Goal: Task Accomplishment & Management: Manage account settings

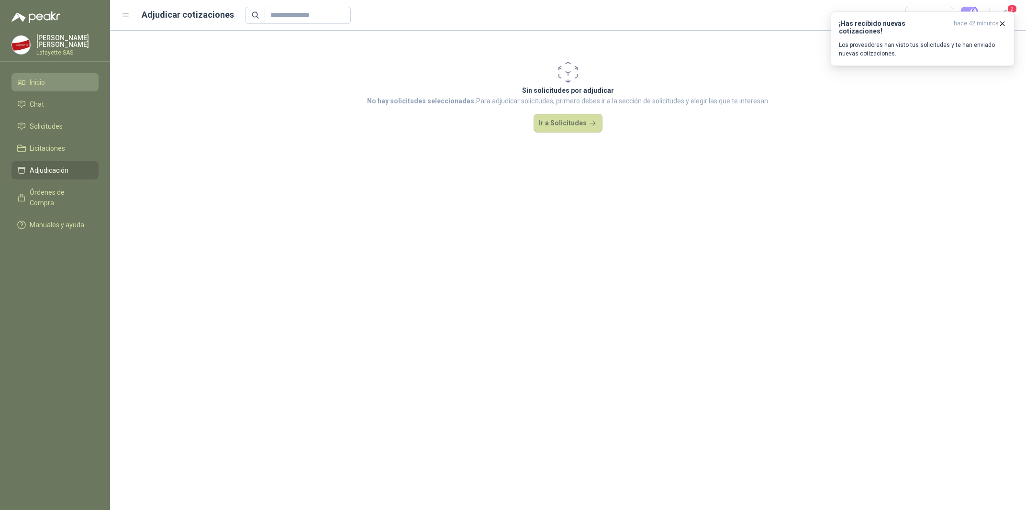
click at [35, 87] on span "Inicio" at bounding box center [37, 82] width 15 height 11
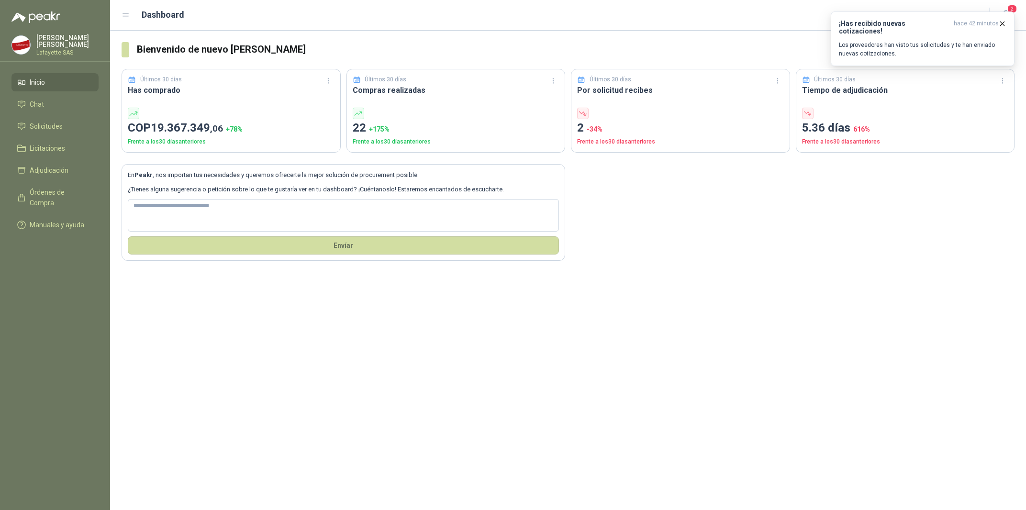
click at [58, 90] on link "Inicio" at bounding box center [54, 82] width 87 height 18
click at [921, 41] on p "Los proveedores han visto tus solicitudes y te han enviado nuevas cotizaciones." at bounding box center [922, 49] width 167 height 17
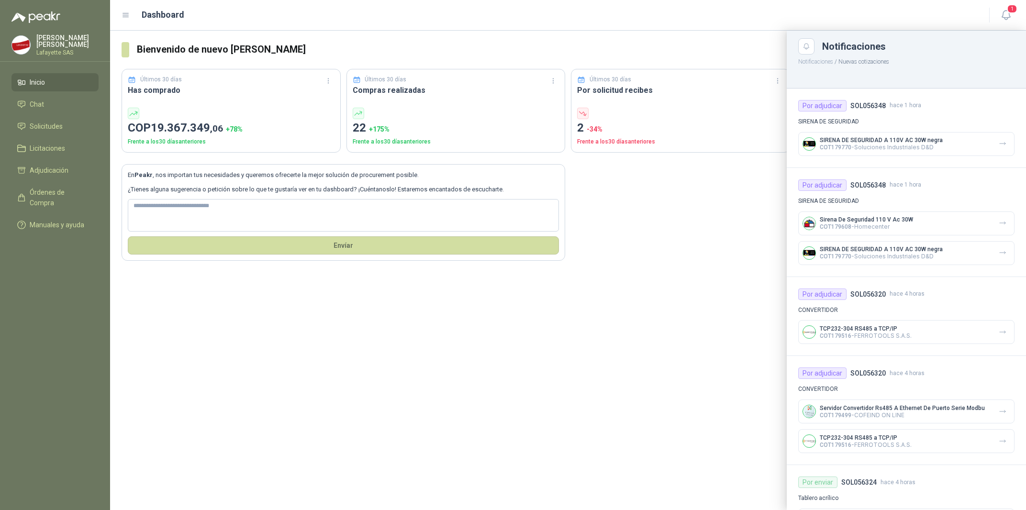
click at [550, 24] on header "Dashboard 1" at bounding box center [568, 15] width 916 height 31
click at [43, 106] on span "Chat" at bounding box center [37, 104] width 14 height 11
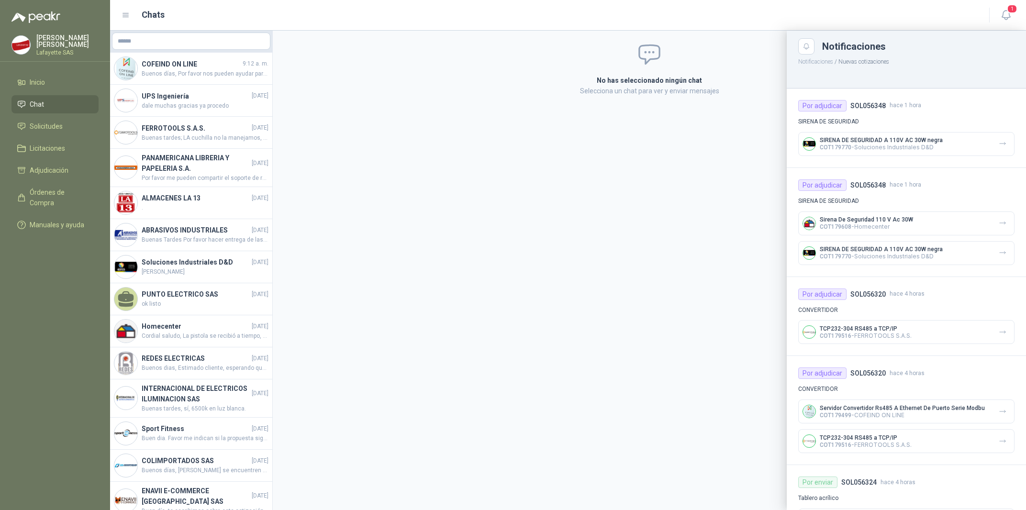
click at [151, 72] on div at bounding box center [568, 270] width 916 height 479
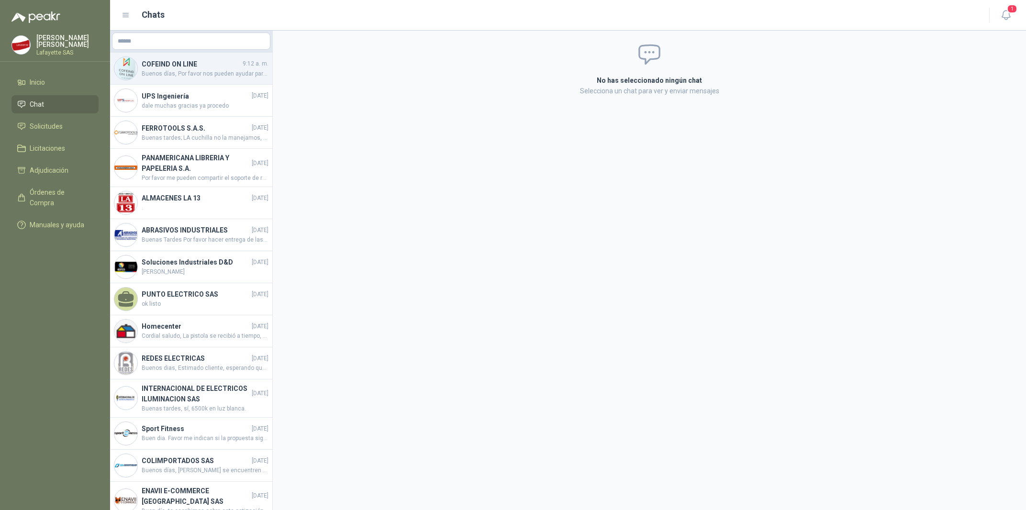
click at [190, 79] on div "COFEIND ON LINE 9:12 a. m. Buenos días, Por favor nos pueden ayudar para realiz…" at bounding box center [191, 69] width 162 height 32
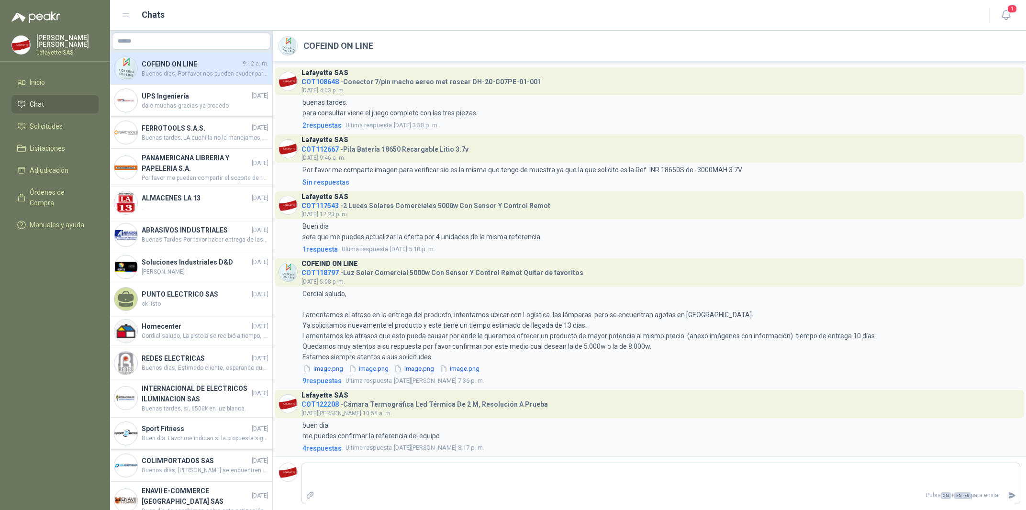
scroll to position [785, 0]
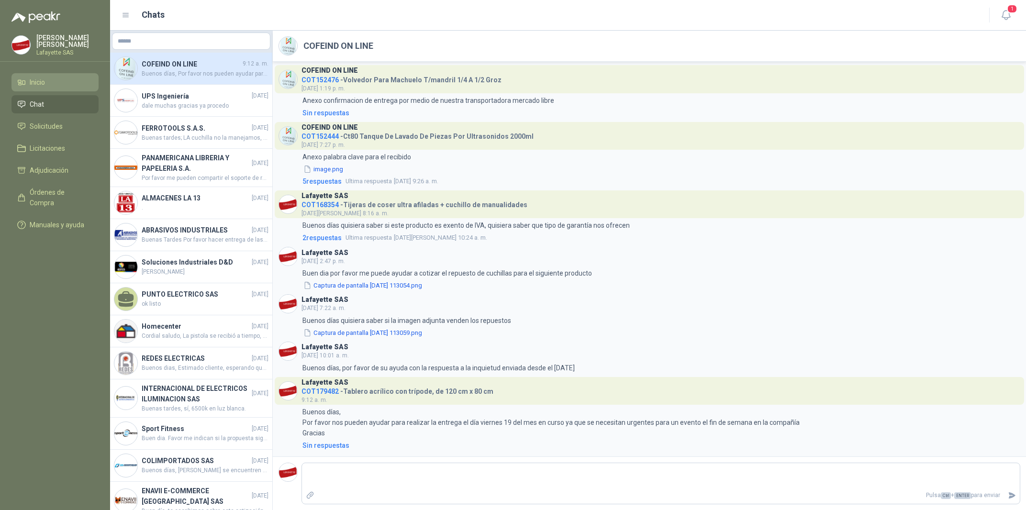
click at [38, 82] on span "Inicio" at bounding box center [37, 82] width 15 height 11
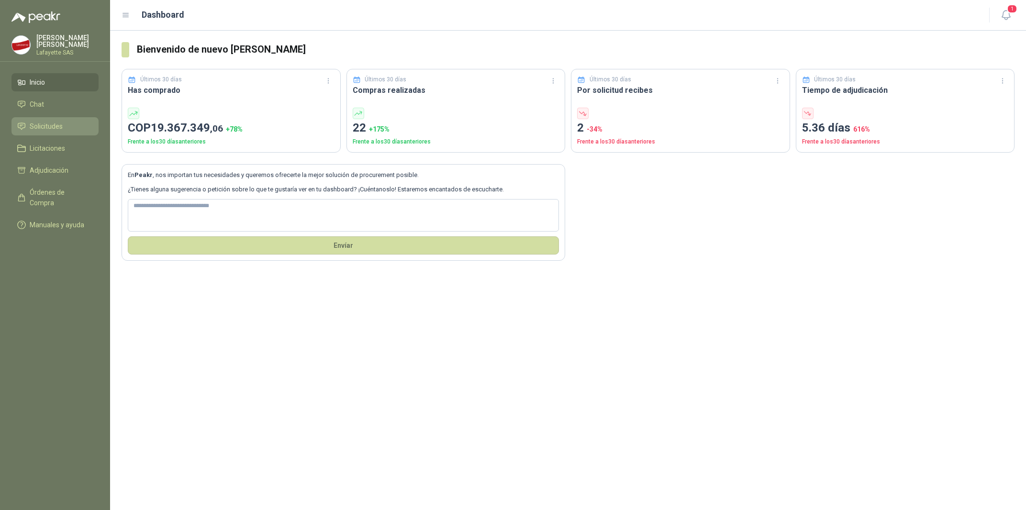
click at [59, 127] on span "Solicitudes" at bounding box center [46, 126] width 33 height 11
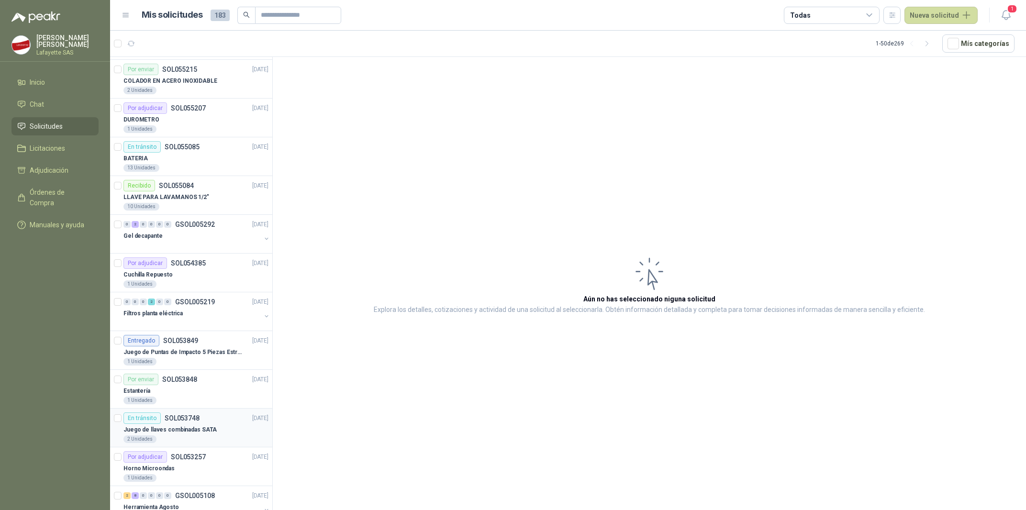
scroll to position [433, 0]
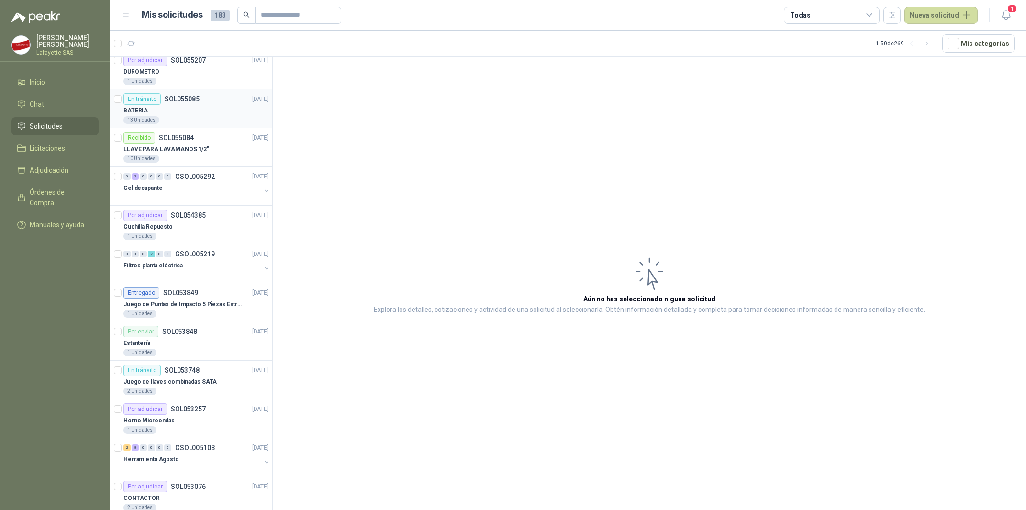
click at [180, 117] on div "13 Unidades" at bounding box center [195, 120] width 145 height 8
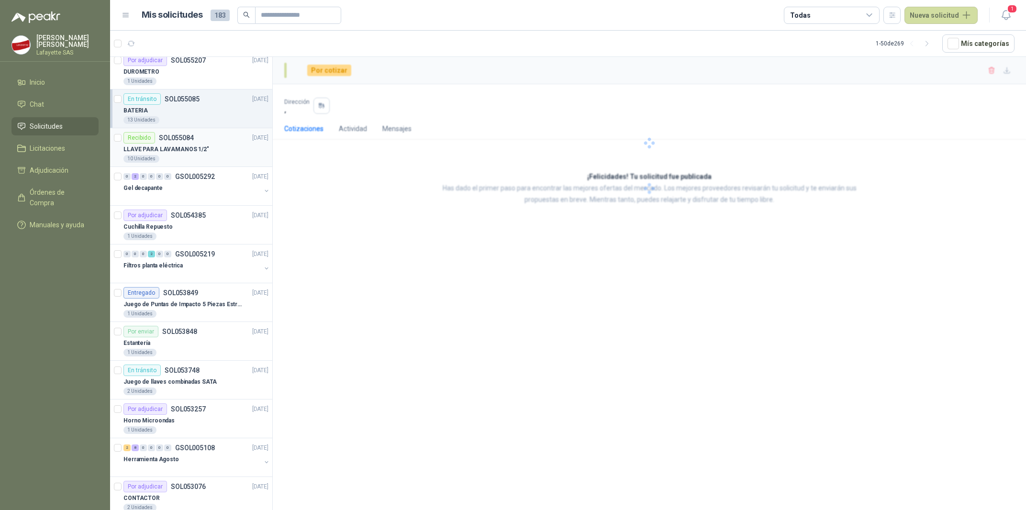
scroll to position [433, 0]
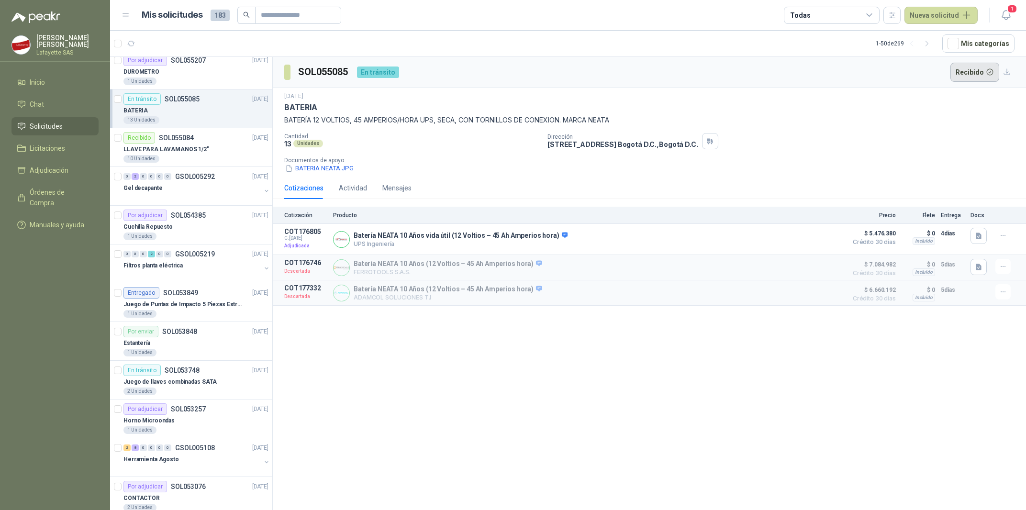
click at [986, 76] on button "Recibido" at bounding box center [974, 72] width 49 height 19
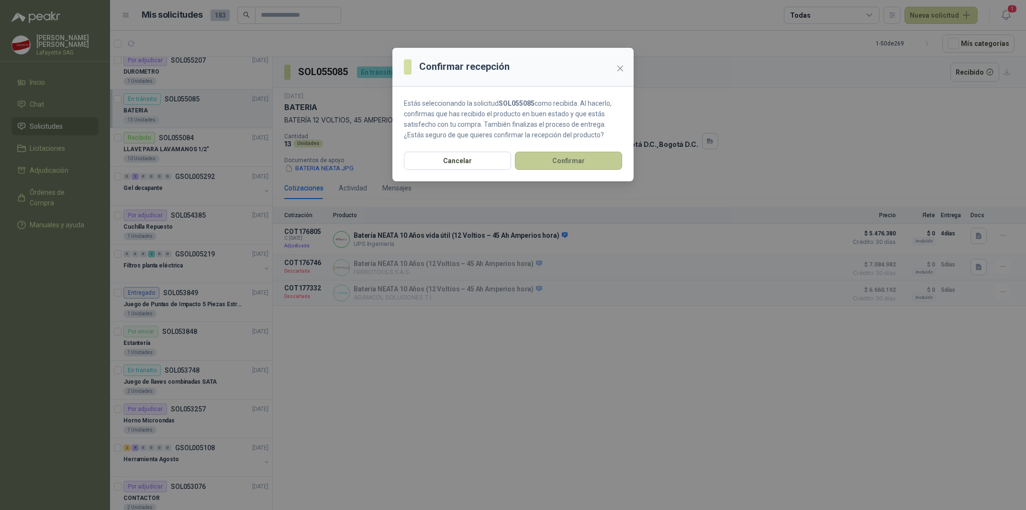
click at [583, 157] on button "Confirmar" at bounding box center [568, 161] width 107 height 18
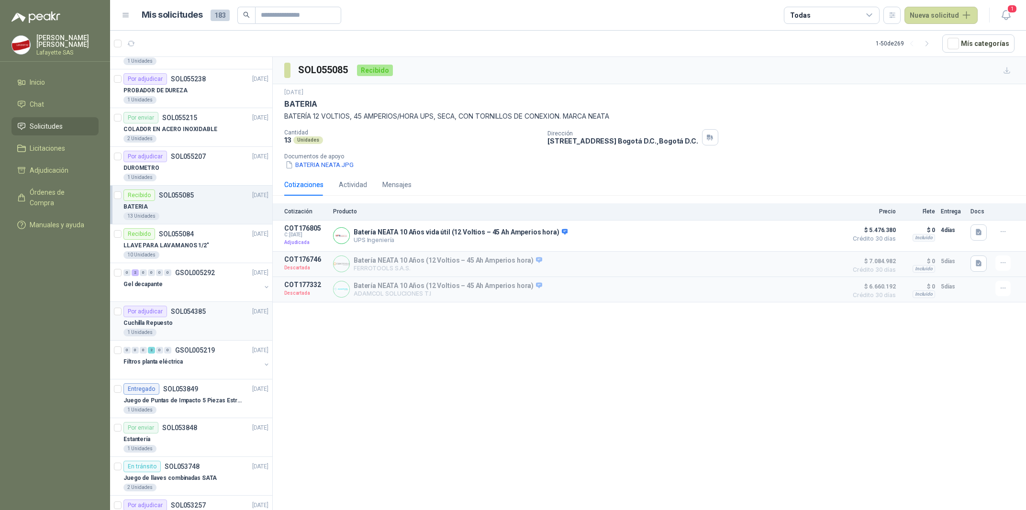
scroll to position [289, 0]
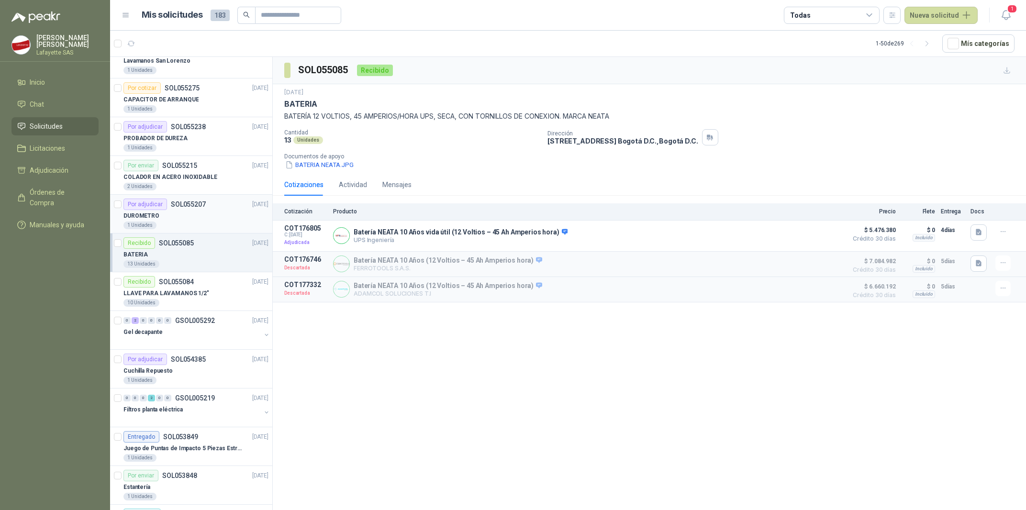
click at [178, 215] on div "DUROMETRO" at bounding box center [195, 215] width 145 height 11
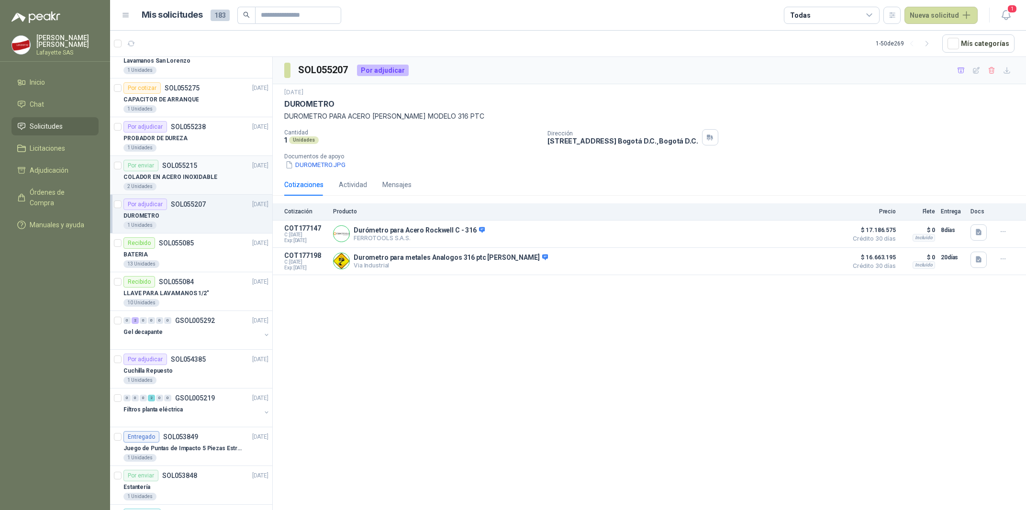
click at [187, 188] on div "2 Unidades" at bounding box center [195, 187] width 145 height 8
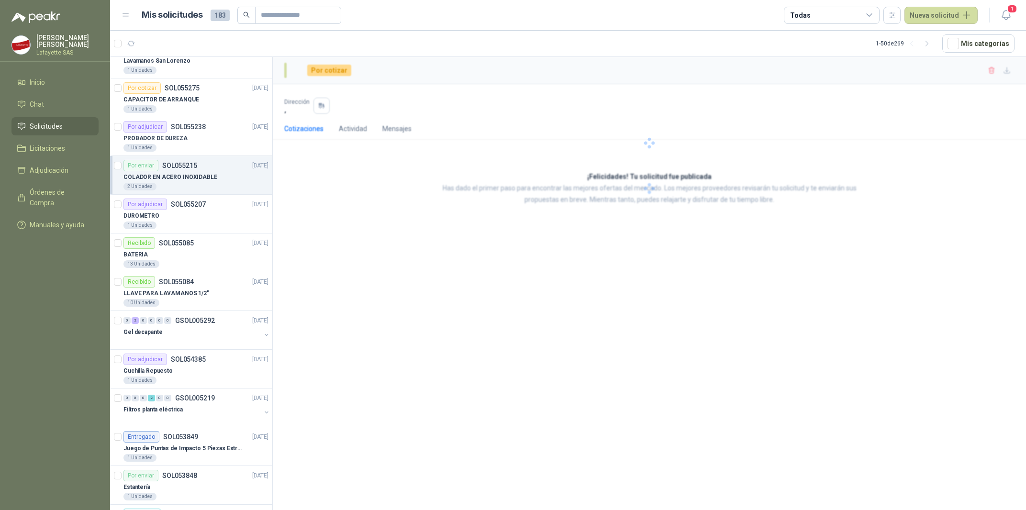
scroll to position [289, 0]
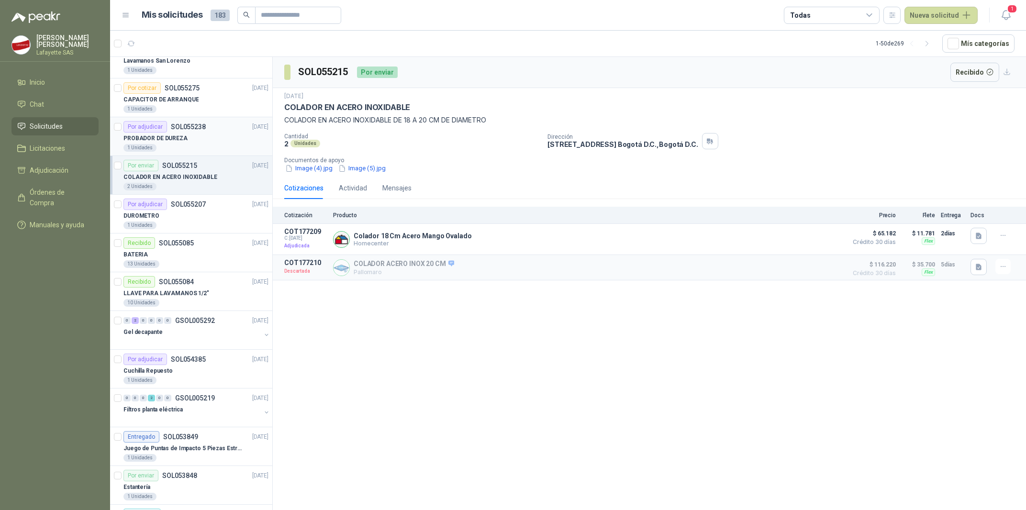
click at [191, 151] on div "1 Unidades" at bounding box center [195, 148] width 145 height 8
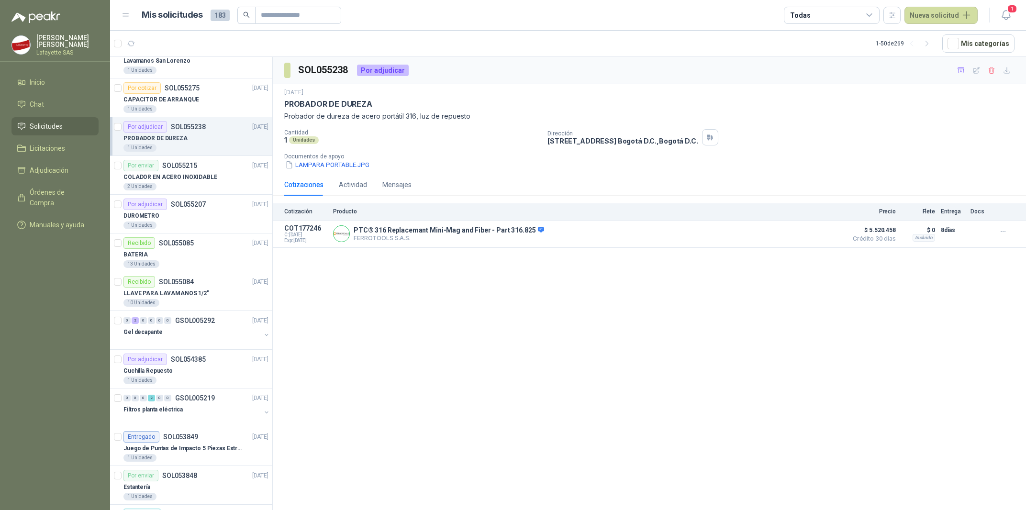
scroll to position [144, 0]
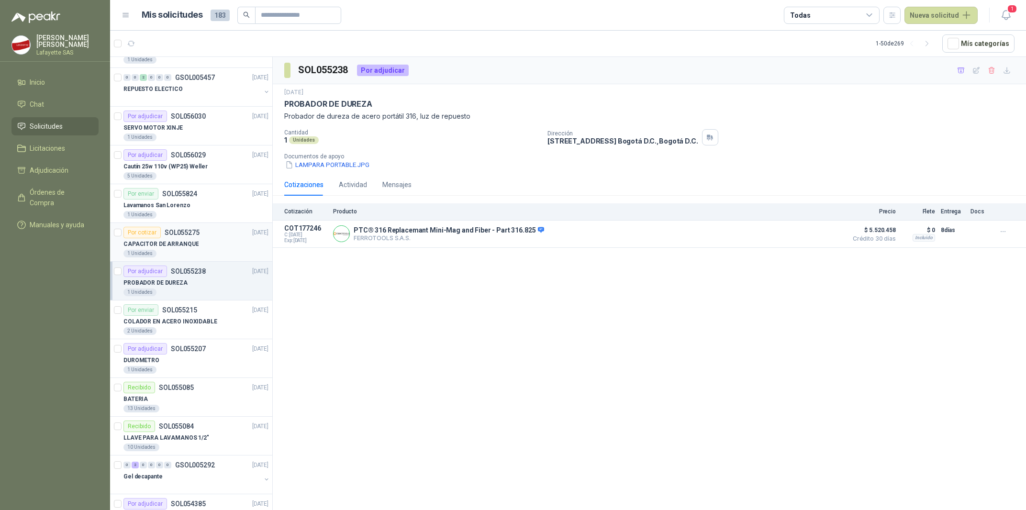
click at [178, 243] on p "CAPACITOR DE ARRANQUE" at bounding box center [160, 244] width 75 height 9
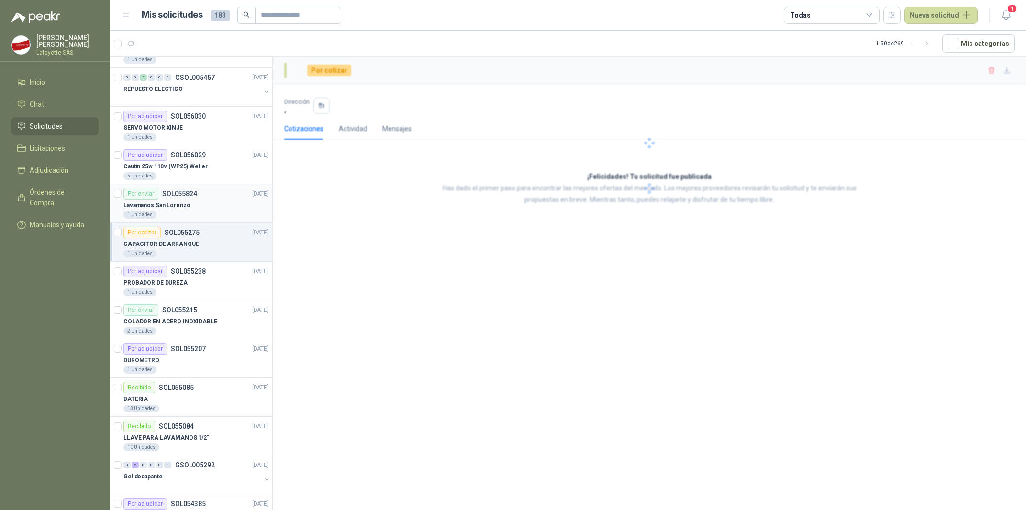
scroll to position [144, 0]
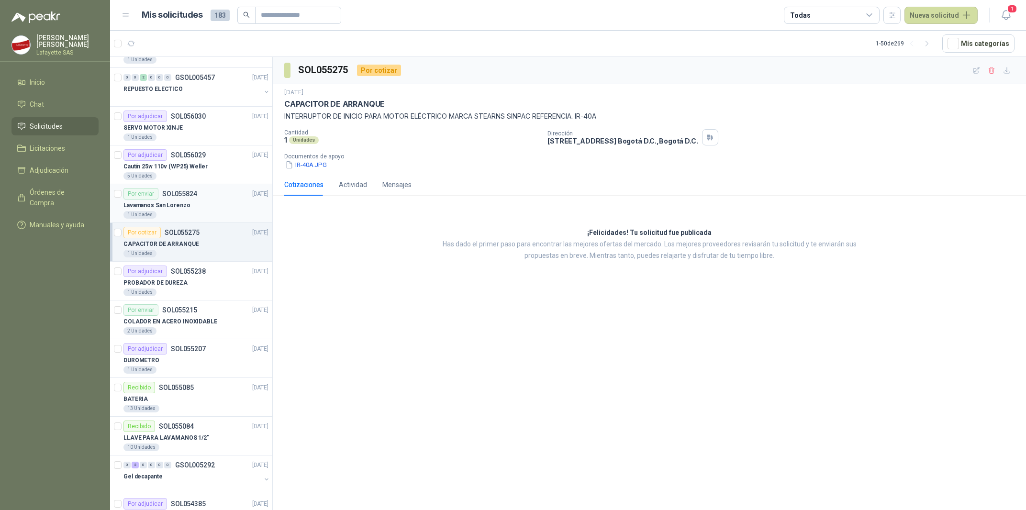
click at [185, 210] on div "Lavamanos San Lorenzo" at bounding box center [195, 205] width 145 height 11
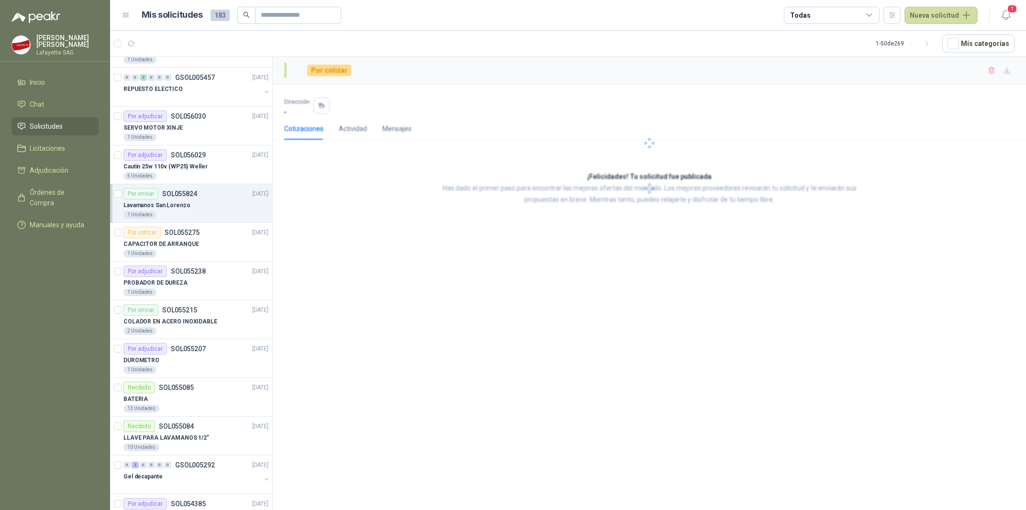
scroll to position [144, 0]
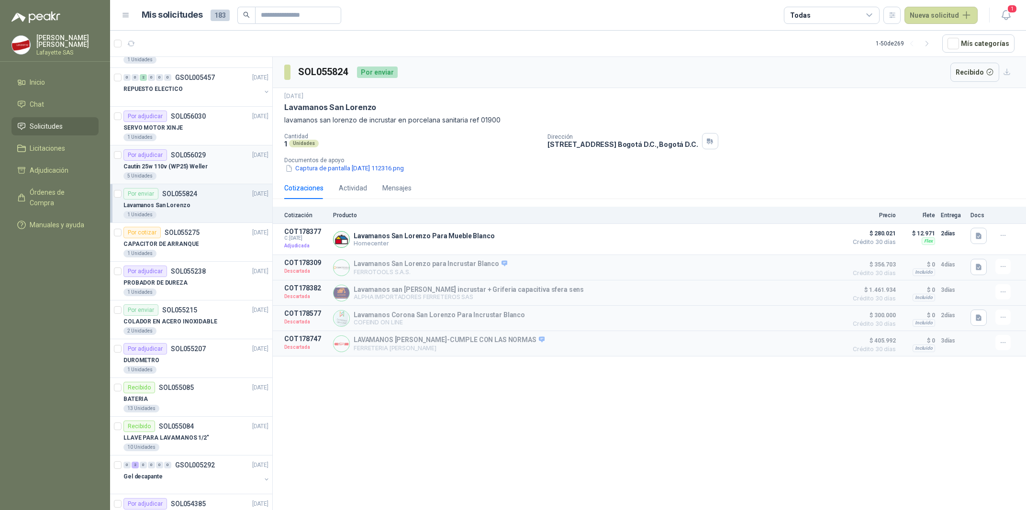
click at [182, 170] on p "Cautín 25w 110v (WP25) Weller" at bounding box center [165, 166] width 84 height 9
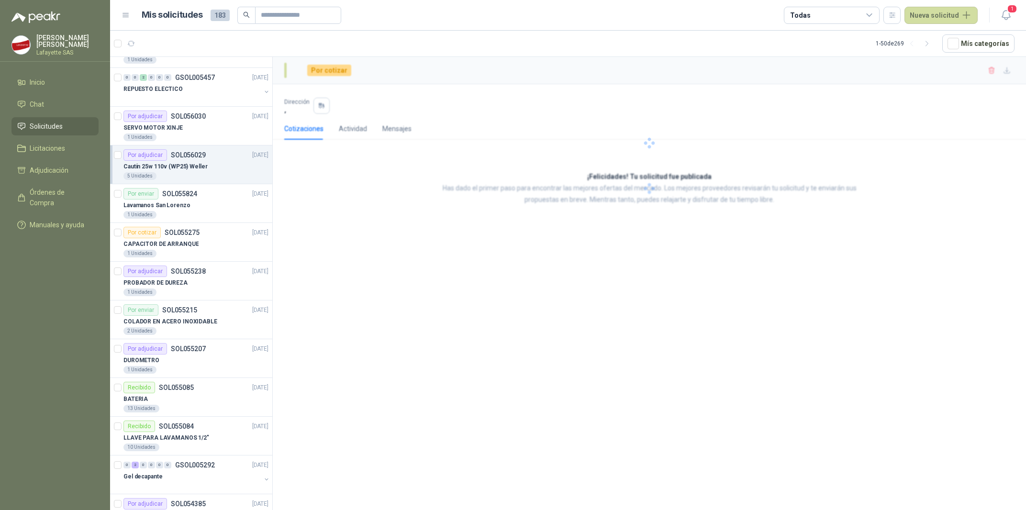
scroll to position [144, 0]
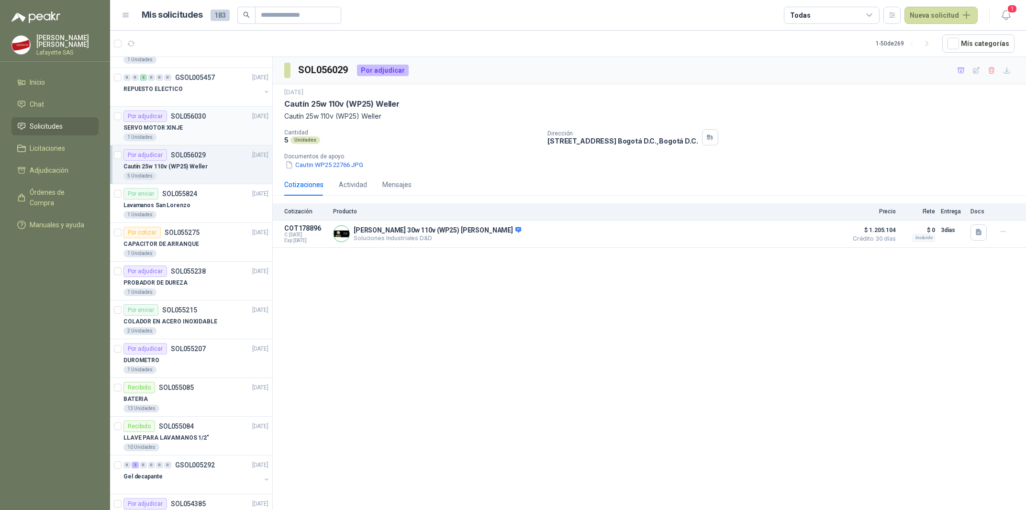
click at [172, 134] on div "1 Unidades" at bounding box center [195, 138] width 145 height 8
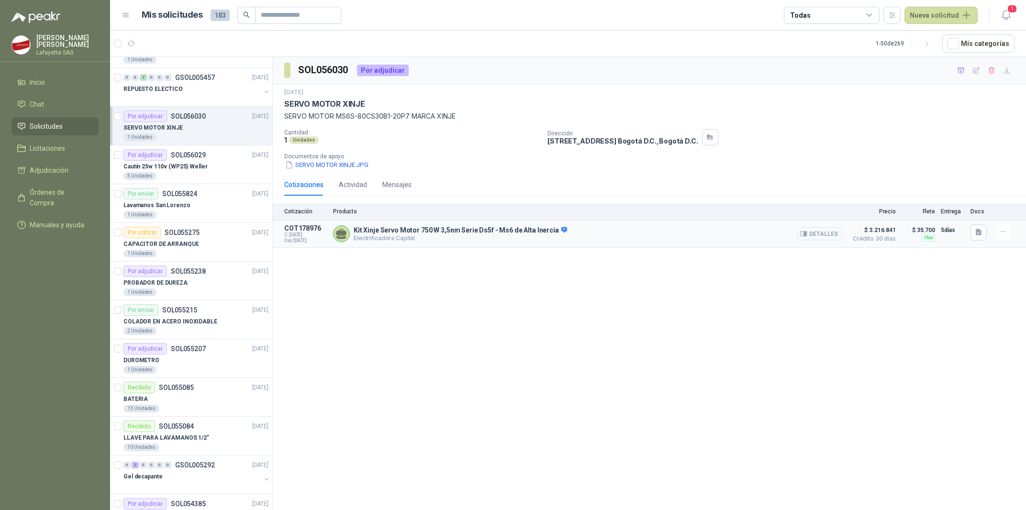
click at [814, 235] on button "Detalles" at bounding box center [819, 233] width 45 height 13
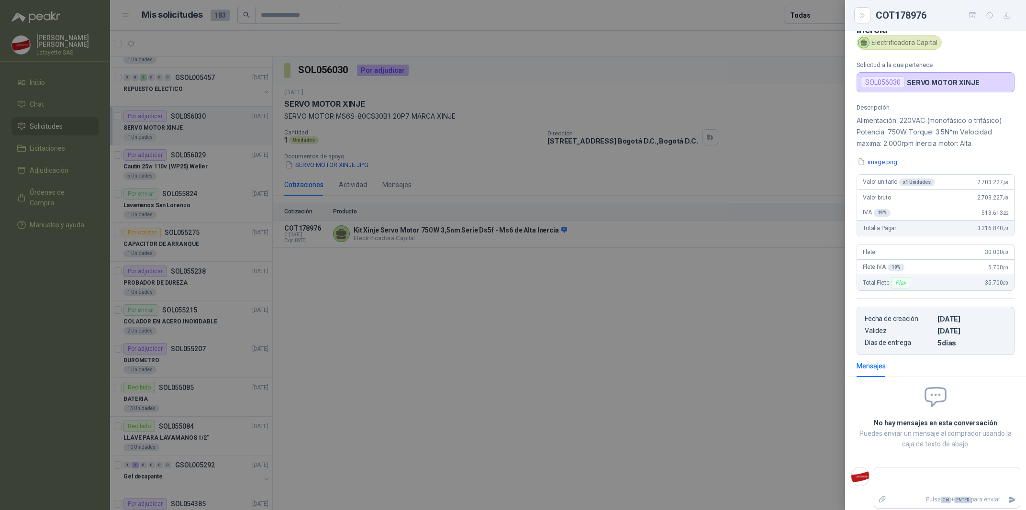
scroll to position [0, 0]
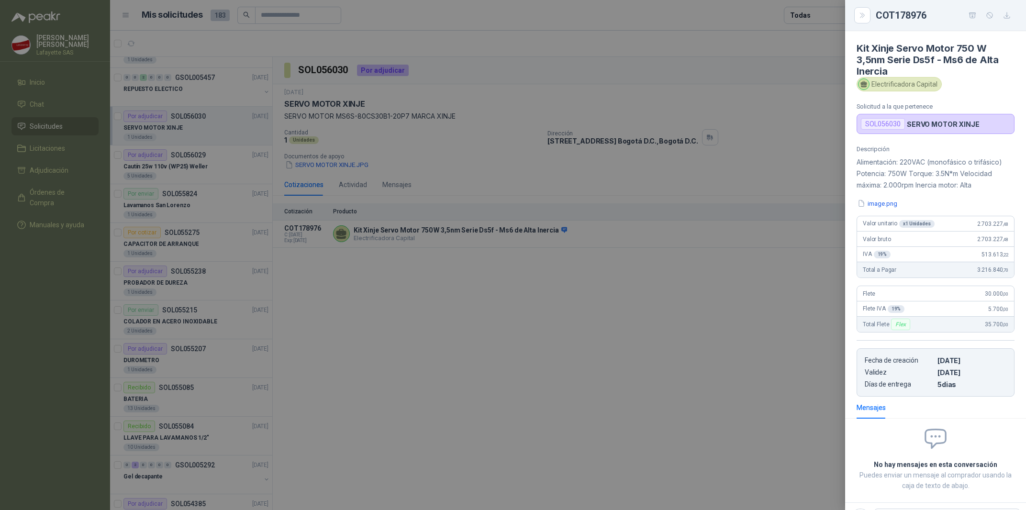
click at [1000, 24] on div "COT178976" at bounding box center [935, 15] width 181 height 31
click at [1005, 21] on button "button" at bounding box center [1006, 15] width 15 height 15
click at [868, 15] on button "Close" at bounding box center [862, 15] width 16 height 16
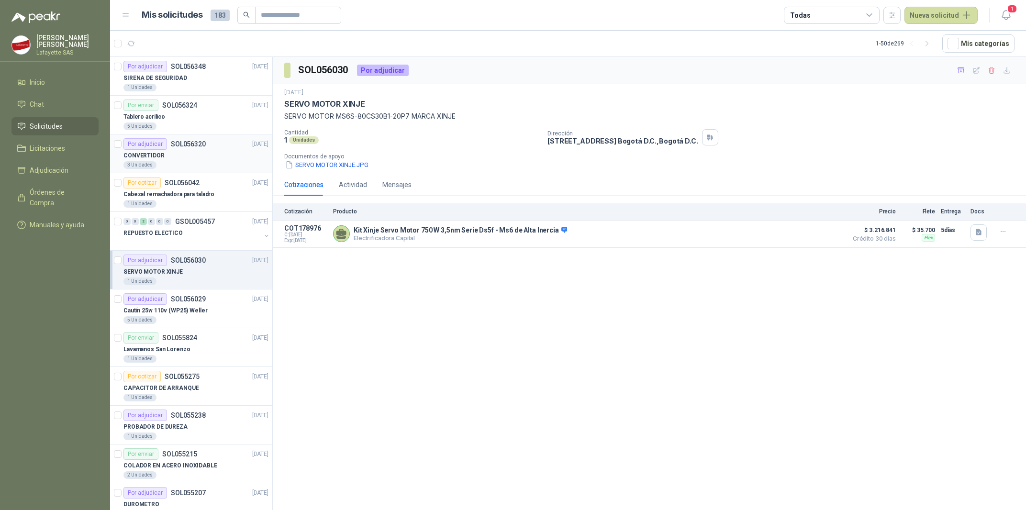
click at [175, 157] on div "CONVERTIDOR" at bounding box center [195, 155] width 145 height 11
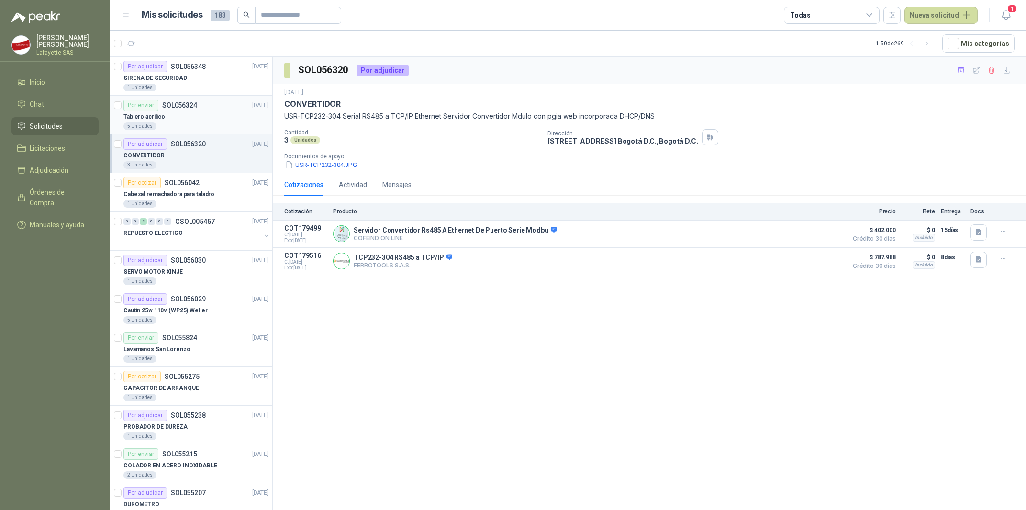
click at [164, 115] on div "Tablero acrílico" at bounding box center [195, 116] width 145 height 11
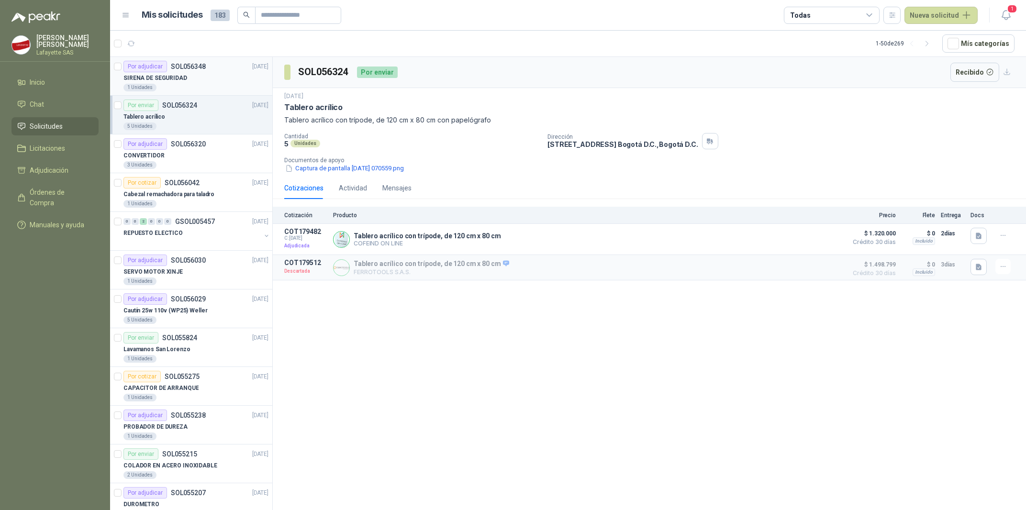
click at [182, 71] on div "Por adjudicar SOL056348" at bounding box center [164, 66] width 82 height 11
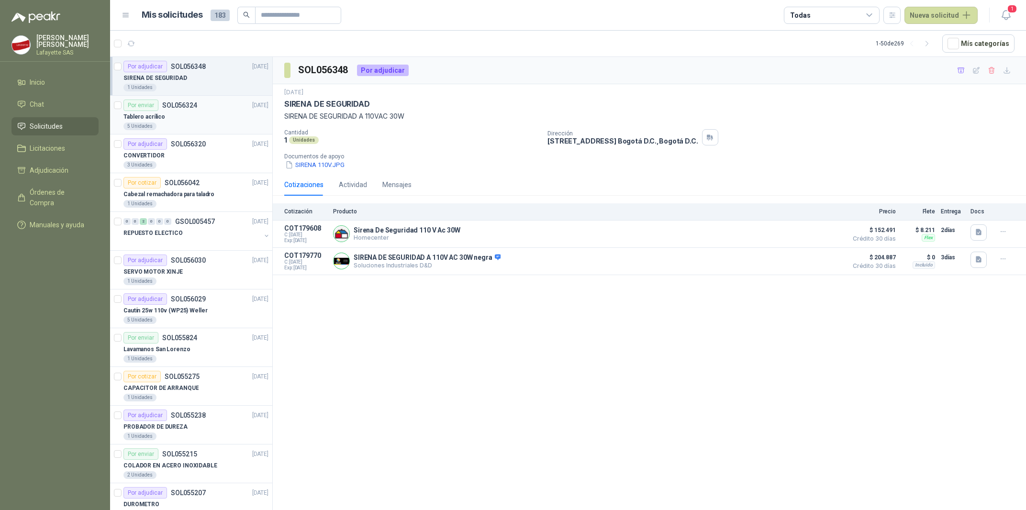
click at [182, 116] on div "Tablero acrílico" at bounding box center [195, 116] width 145 height 11
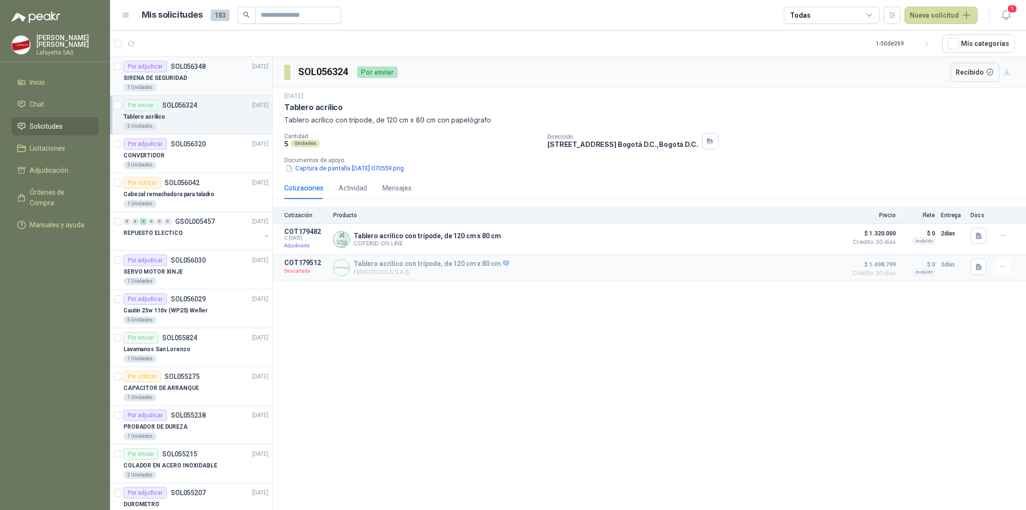
click at [191, 79] on div "SIRENA DE SEGURIDAD" at bounding box center [195, 77] width 145 height 11
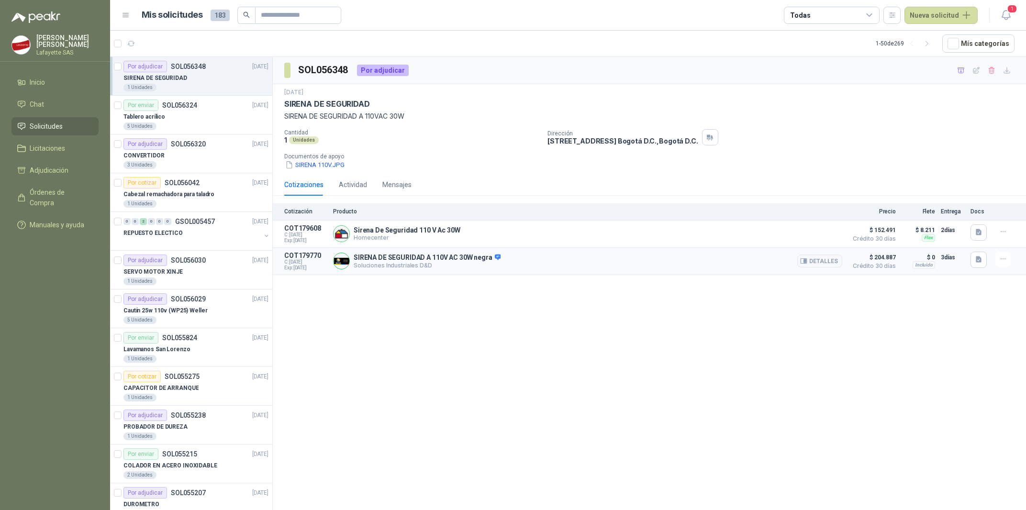
click at [404, 262] on p "SIRENA DE SEGURIDAD A 110V AC 30W negra" at bounding box center [427, 258] width 147 height 9
click at [432, 260] on p "SIRENA DE SEGURIDAD A 110V AC 30W negra" at bounding box center [427, 258] width 147 height 9
click at [819, 267] on button "Detalles" at bounding box center [819, 261] width 45 height 13
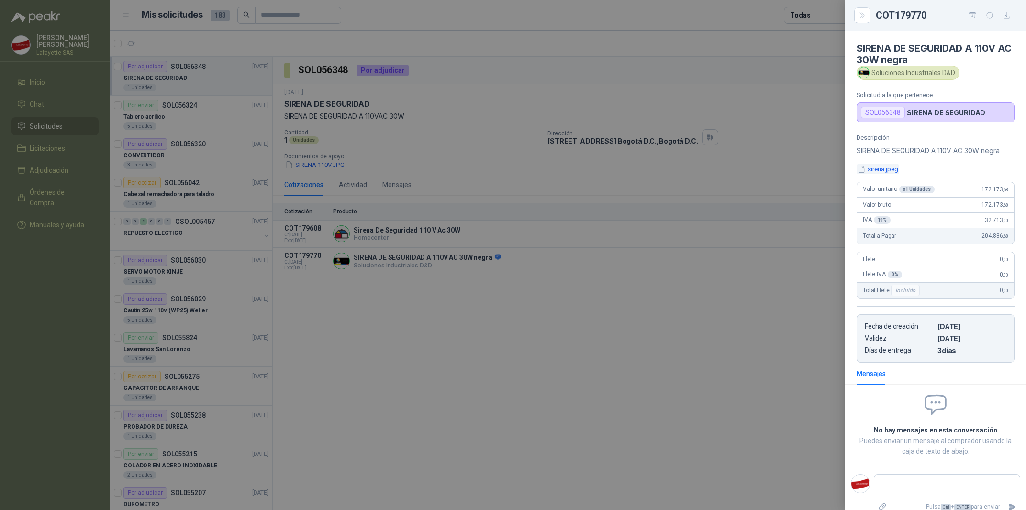
click at [885, 171] on button "sirena.jpeg" at bounding box center [878, 169] width 43 height 10
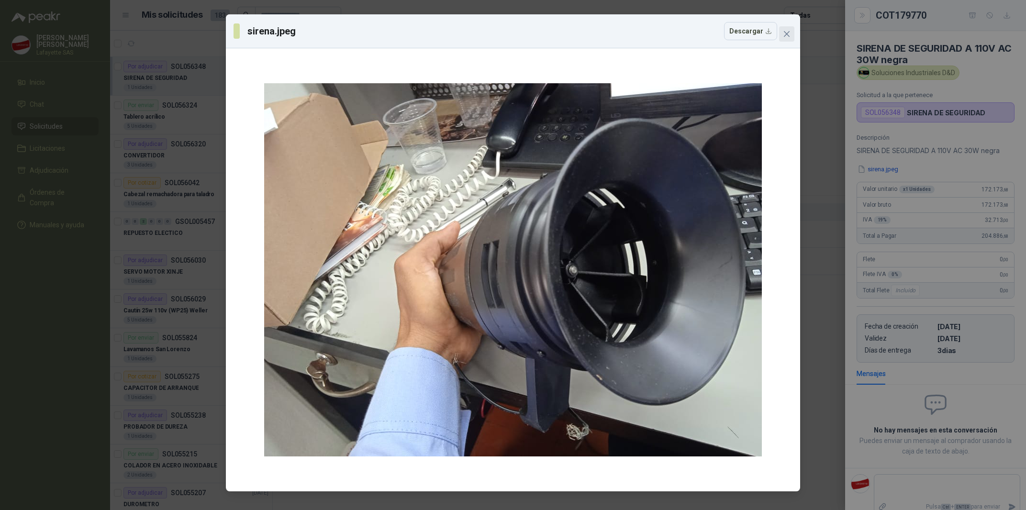
click at [788, 31] on icon "close" at bounding box center [787, 34] width 8 height 8
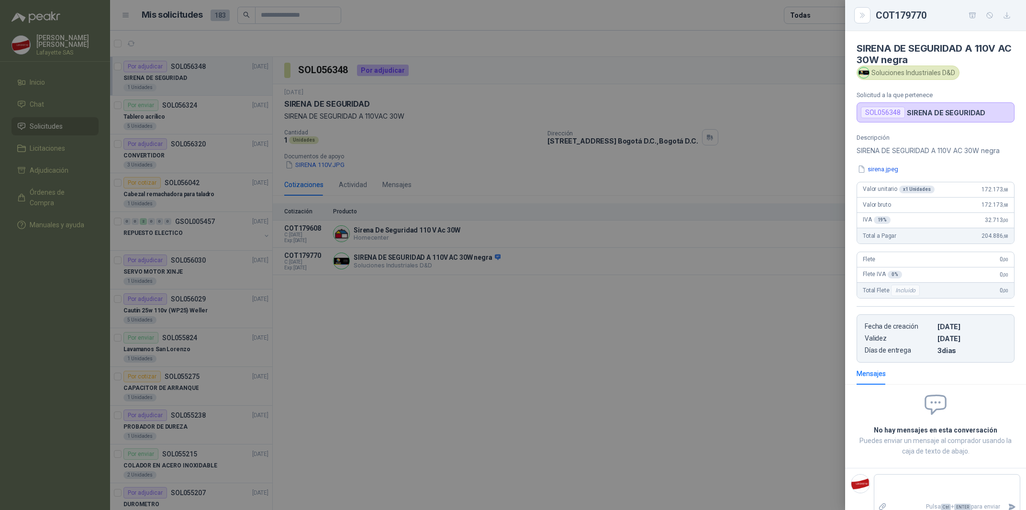
click at [578, 356] on div at bounding box center [513, 255] width 1026 height 510
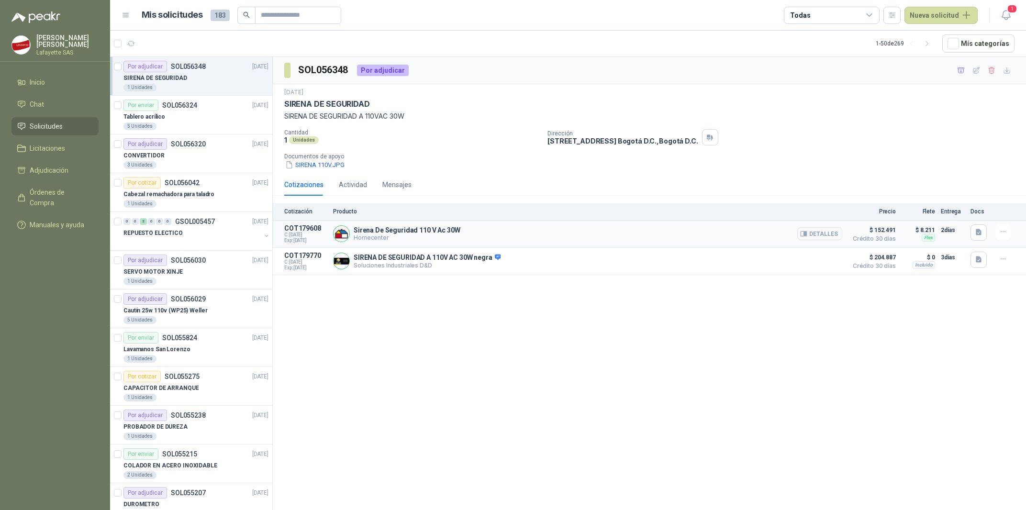
click at [826, 234] on button "Detalles" at bounding box center [819, 233] width 45 height 13
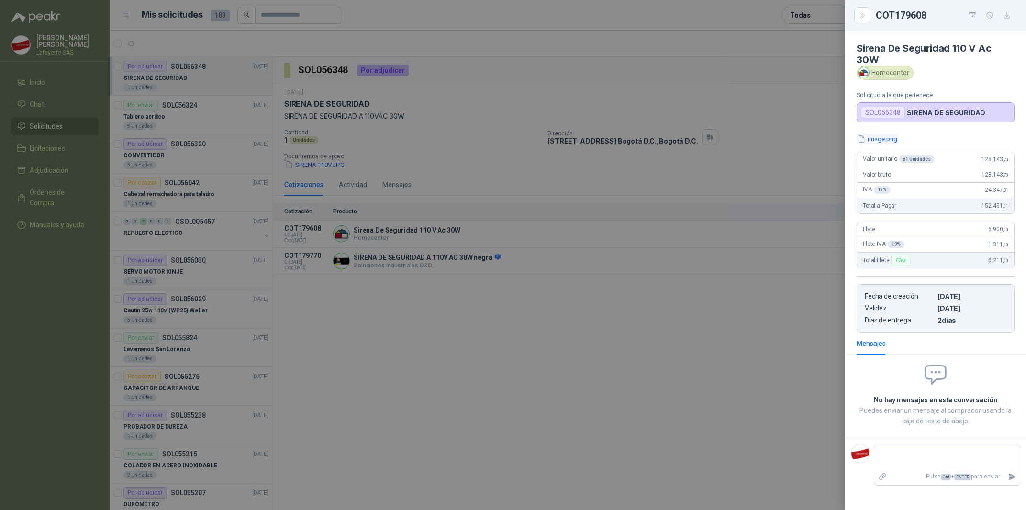
click at [875, 141] on button "image.png" at bounding box center [878, 139] width 42 height 10
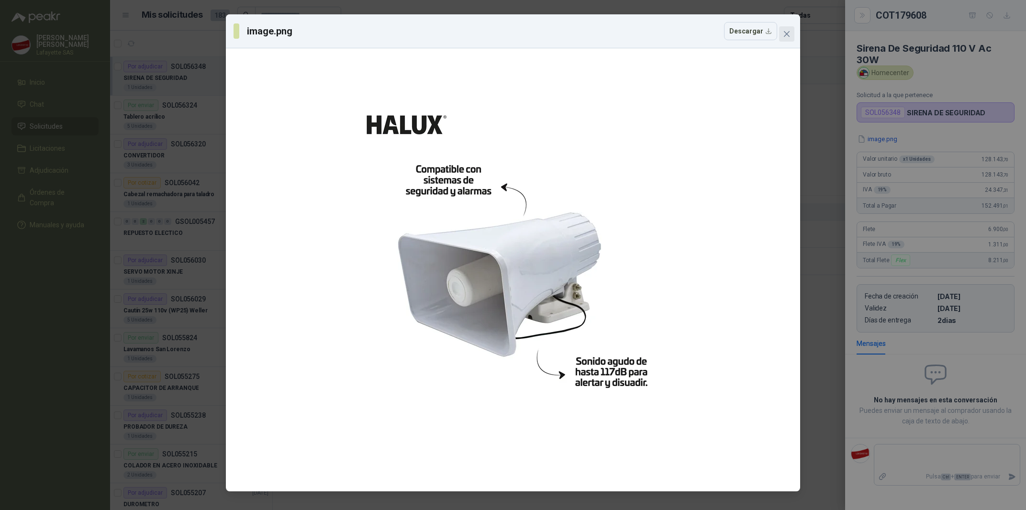
click at [788, 36] on icon "close" at bounding box center [787, 34] width 8 height 8
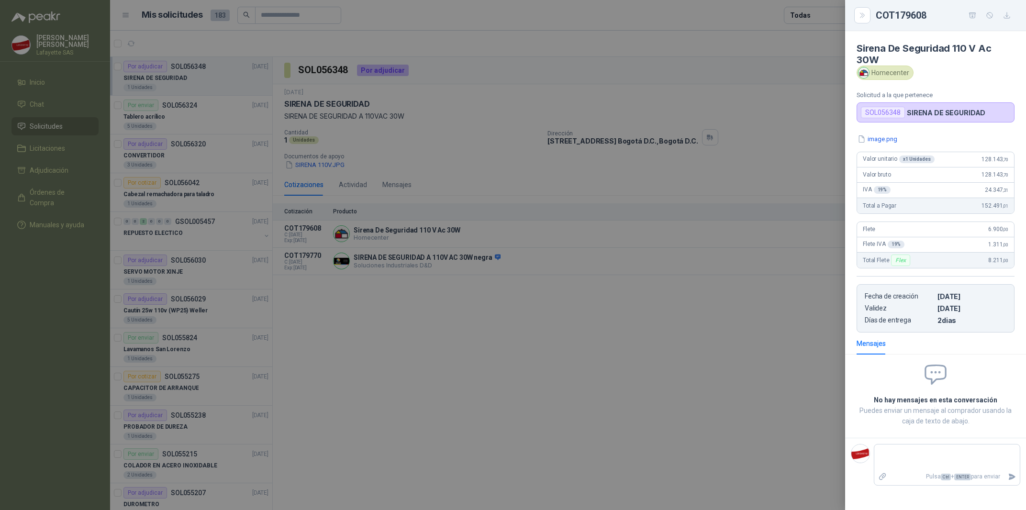
click at [694, 434] on div at bounding box center [513, 255] width 1026 height 510
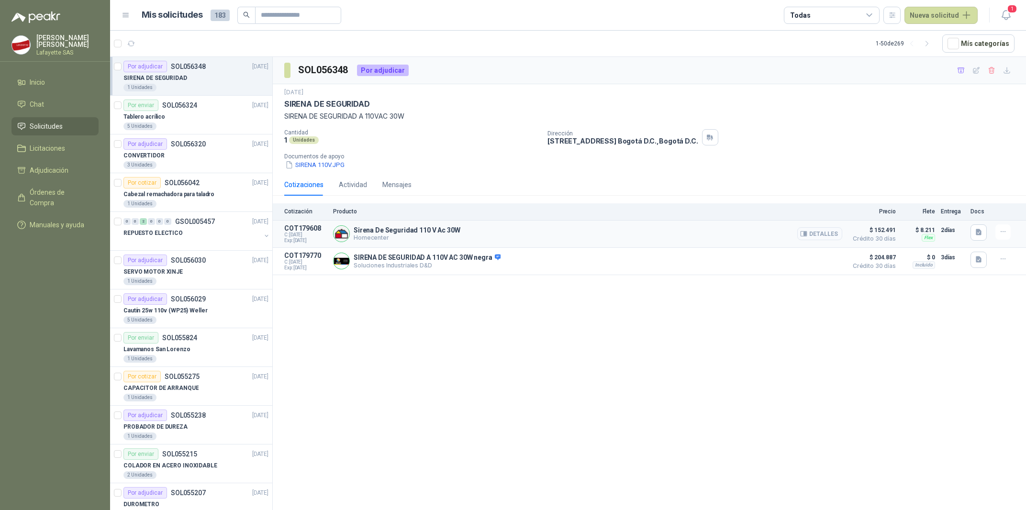
click at [828, 232] on button "Detalles" at bounding box center [819, 233] width 45 height 13
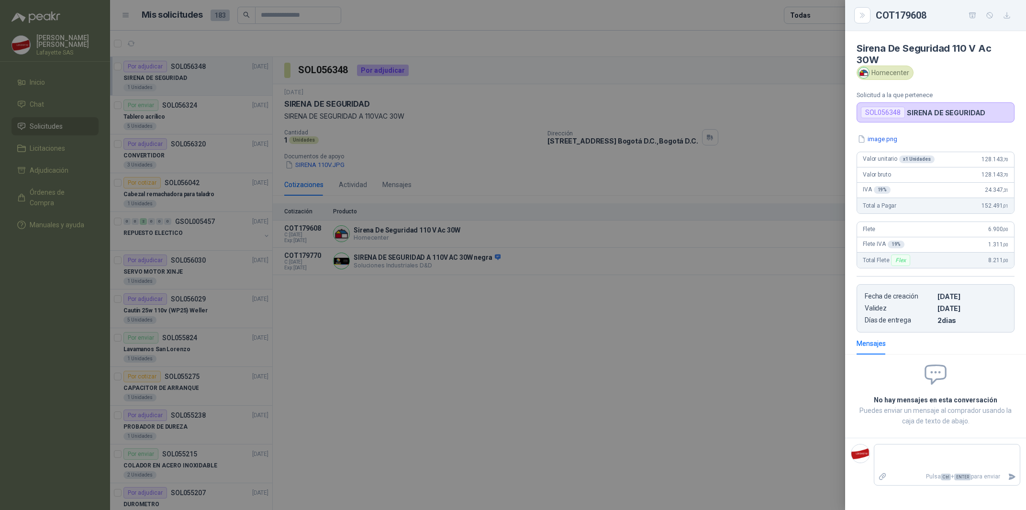
click at [698, 352] on div at bounding box center [513, 255] width 1026 height 510
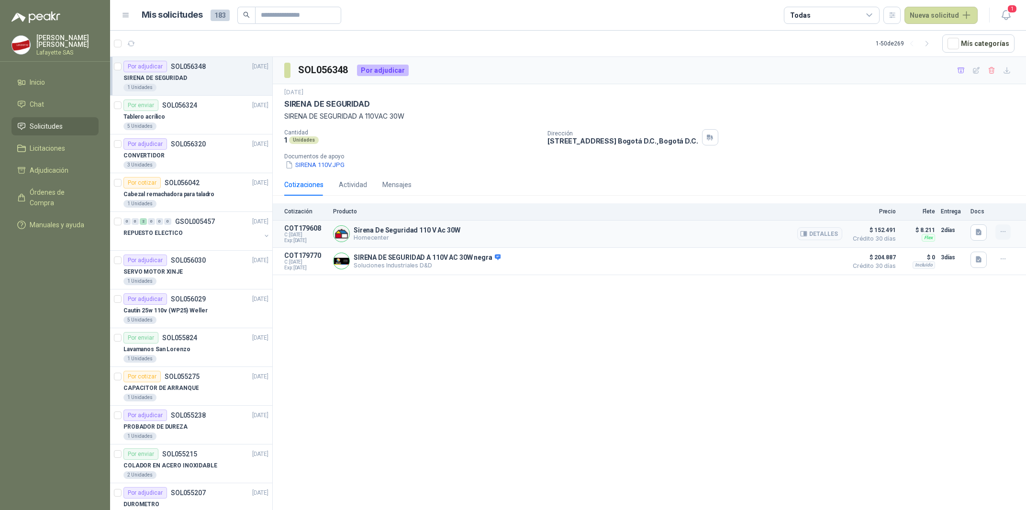
click at [1003, 238] on button "button" at bounding box center [1002, 231] width 15 height 15
click at [963, 192] on button "Añadir" at bounding box center [984, 194] width 77 height 15
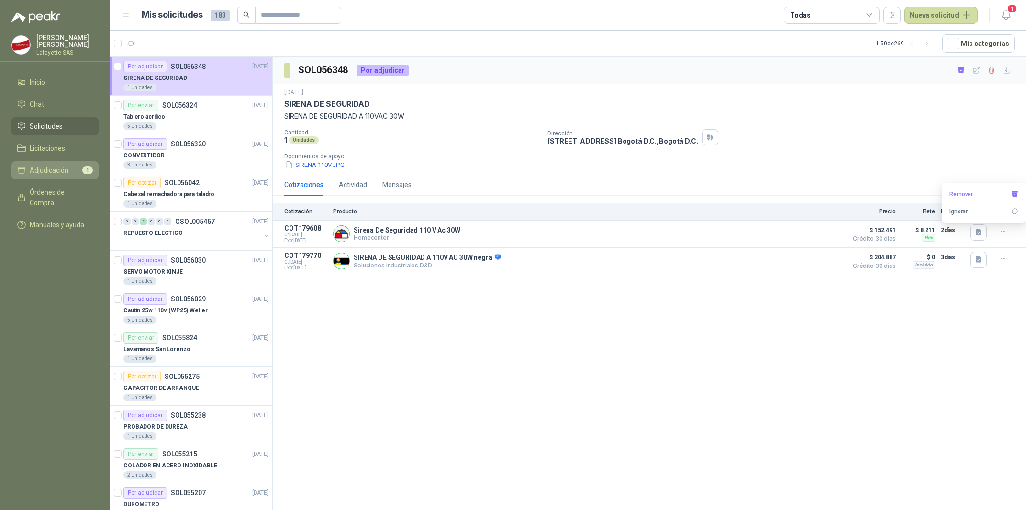
click at [65, 162] on link "Adjudicación 1" at bounding box center [54, 170] width 87 height 18
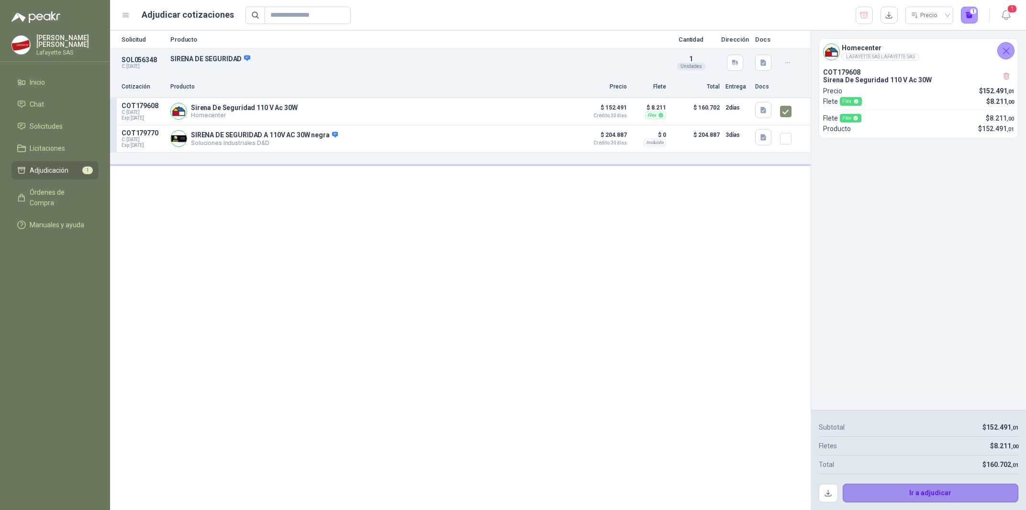
click at [994, 499] on button "Ir a adjudicar" at bounding box center [931, 493] width 176 height 19
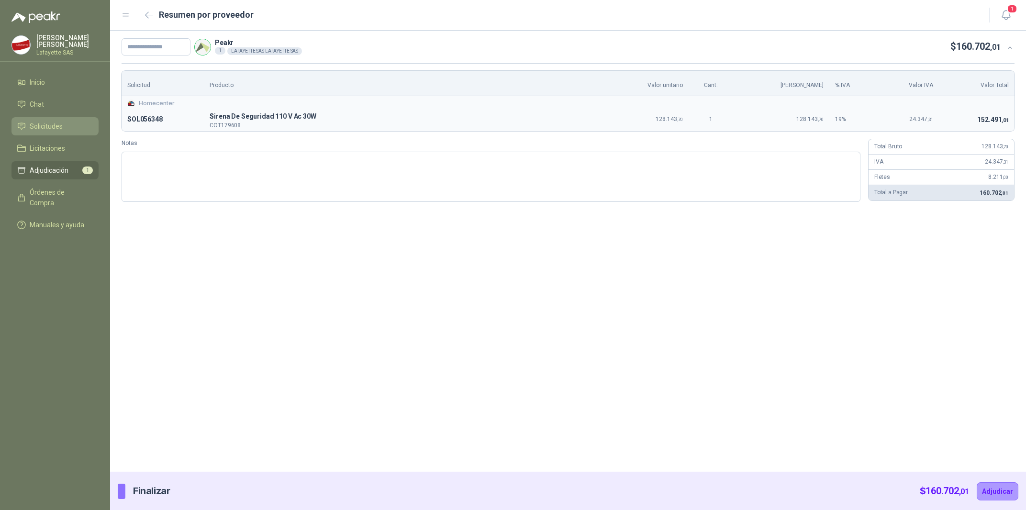
click at [54, 130] on span "Solicitudes" at bounding box center [46, 126] width 33 height 11
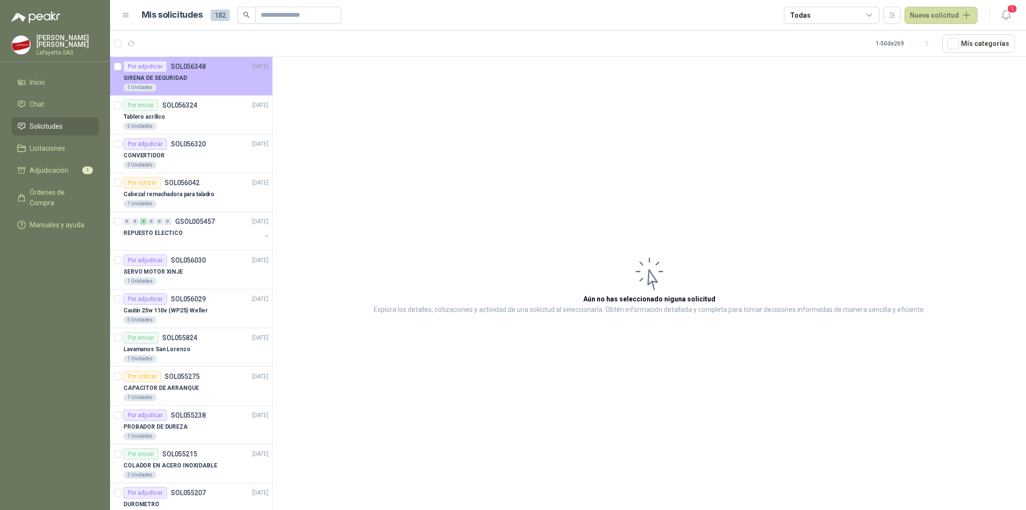
click at [210, 81] on div "SIRENA DE SEGURIDAD" at bounding box center [195, 77] width 145 height 11
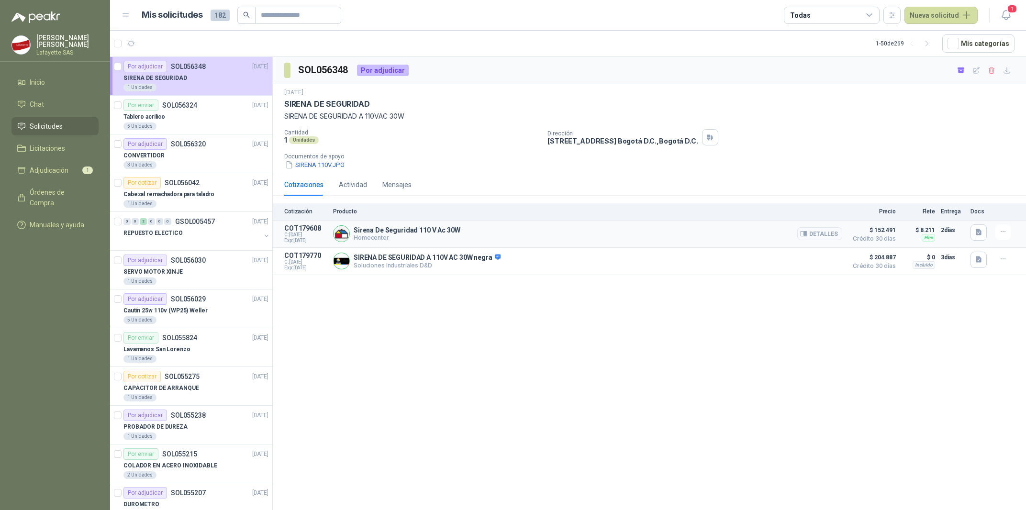
click at [823, 235] on button "Detalles" at bounding box center [819, 233] width 45 height 13
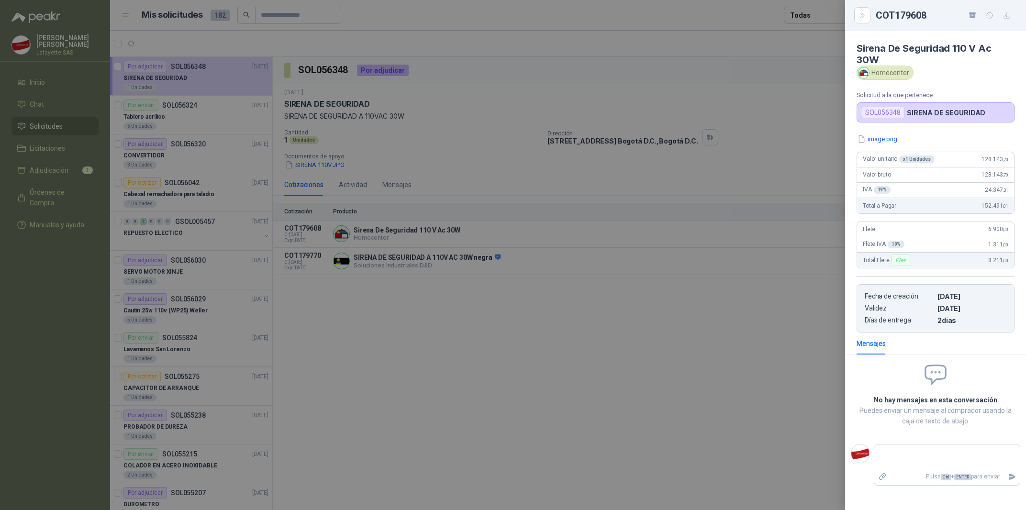
click at [506, 164] on div at bounding box center [513, 255] width 1026 height 510
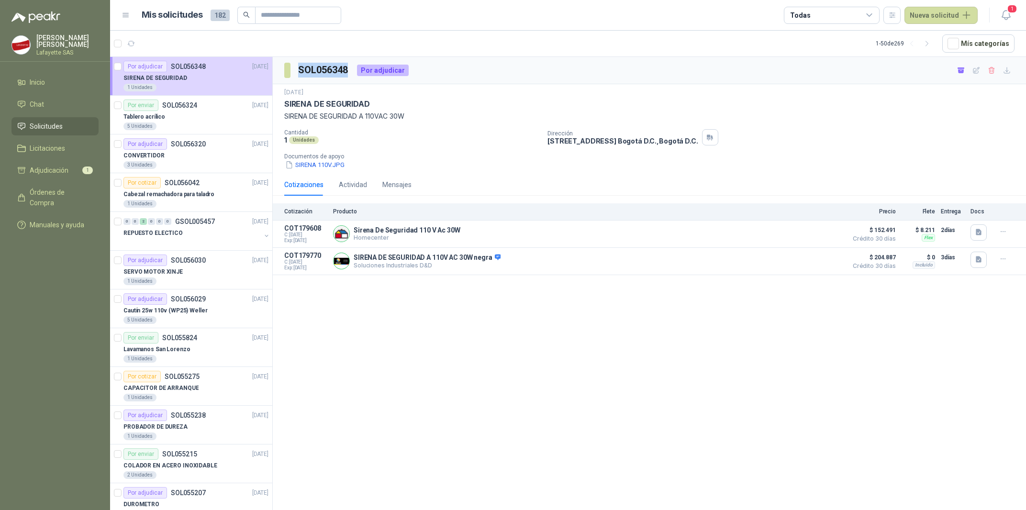
drag, startPoint x: 299, startPoint y: 68, endPoint x: 347, endPoint y: 71, distance: 48.0
click at [347, 71] on h3 "SOL056348" at bounding box center [323, 70] width 51 height 15
copy h3 "SOL056348"
drag, startPoint x: 285, startPoint y: 228, endPoint x: 320, endPoint y: 229, distance: 34.5
click at [320, 229] on p "COT179608" at bounding box center [305, 228] width 43 height 8
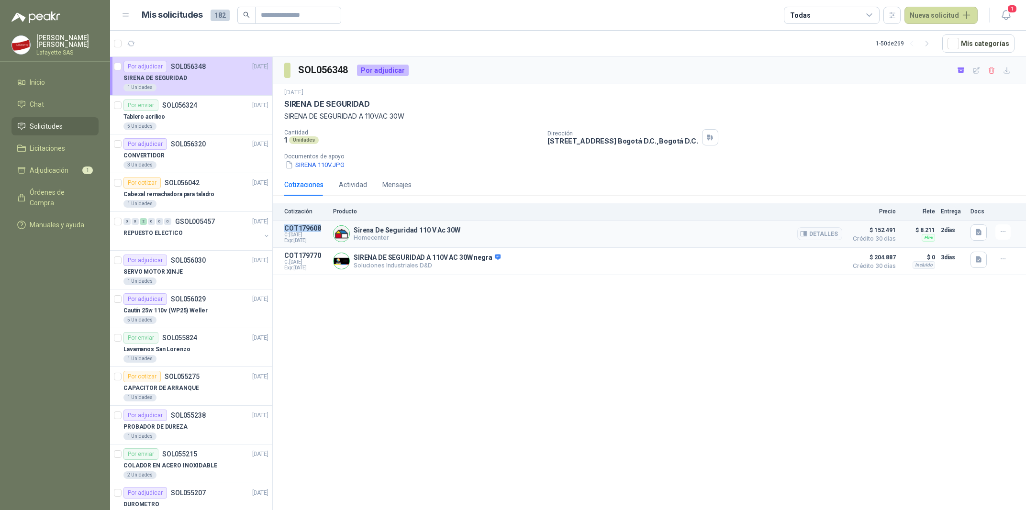
copy p "COT179608"
click at [65, 162] on link "Adjudicación 1" at bounding box center [54, 170] width 87 height 18
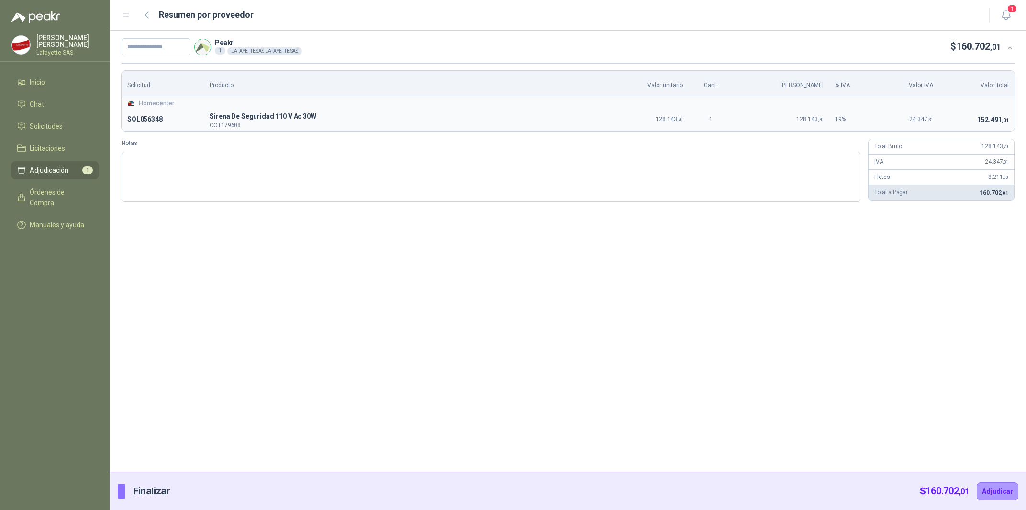
click at [263, 116] on span "Sirena De Seguridad 110 V Ac 30W" at bounding box center [405, 116] width 390 height 11
click at [270, 121] on span "Sirena De Seguridad 110 V Ac 30W" at bounding box center [405, 116] width 390 height 11
click at [310, 118] on span "Sirena De Seguridad 110 V Ac 30W" at bounding box center [405, 116] width 390 height 11
click at [36, 133] on link "Solicitudes" at bounding box center [54, 126] width 87 height 18
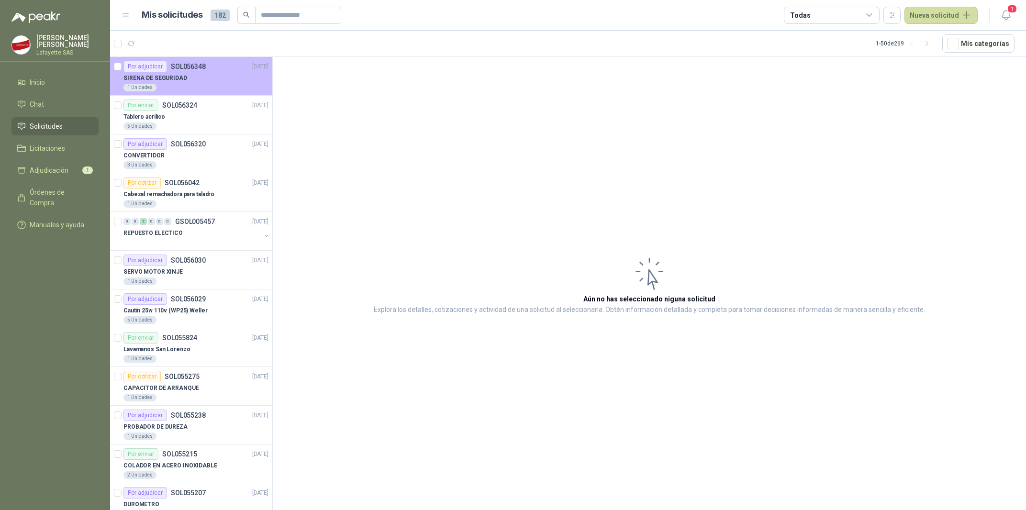
click at [185, 88] on div "1 Unidades" at bounding box center [195, 88] width 145 height 8
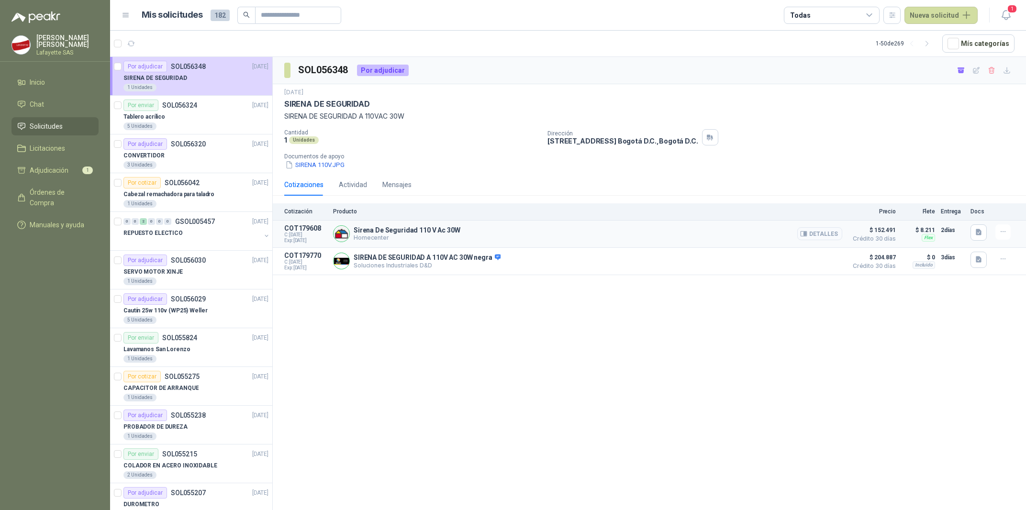
click at [832, 237] on button "Detalles" at bounding box center [819, 233] width 45 height 13
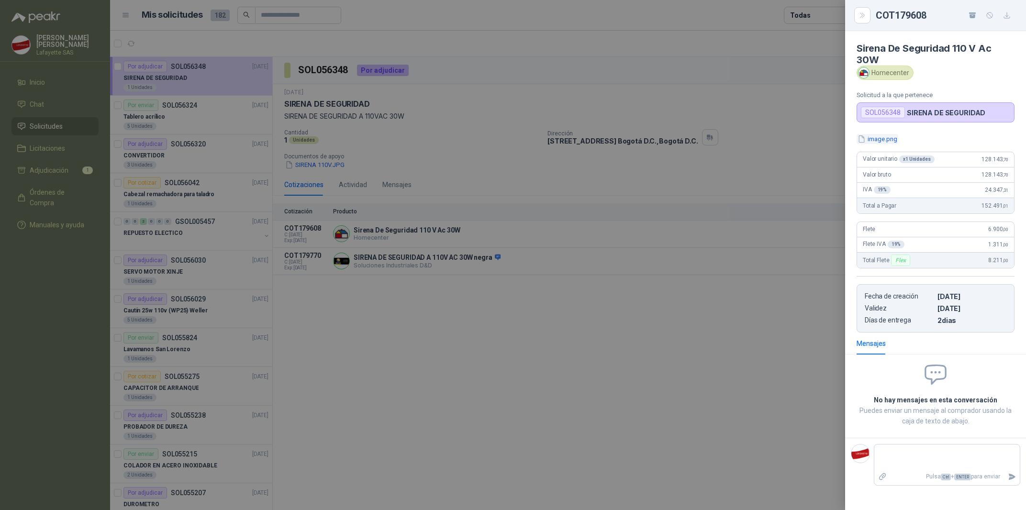
click at [889, 143] on button "image.png" at bounding box center [878, 139] width 42 height 10
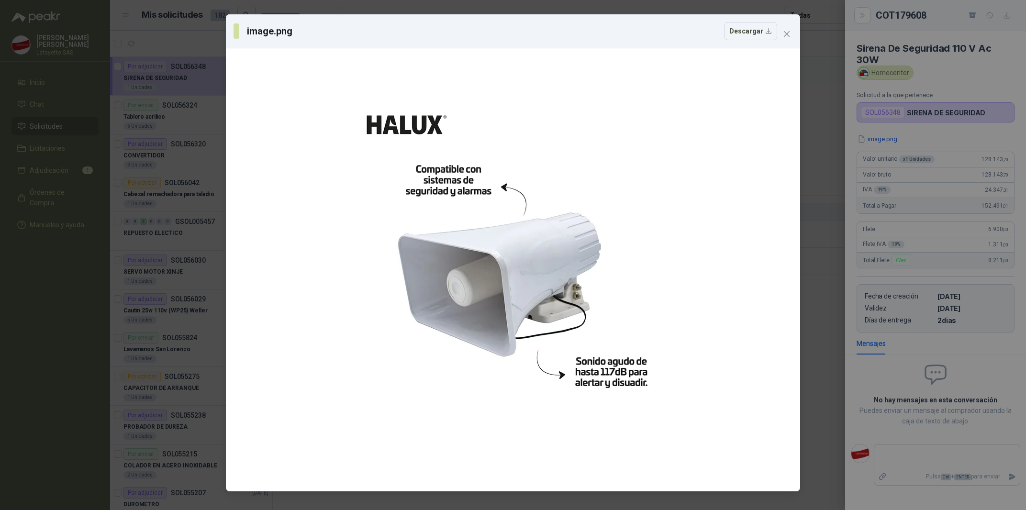
click at [816, 153] on div "image.png Descargar" at bounding box center [513, 255] width 1026 height 510
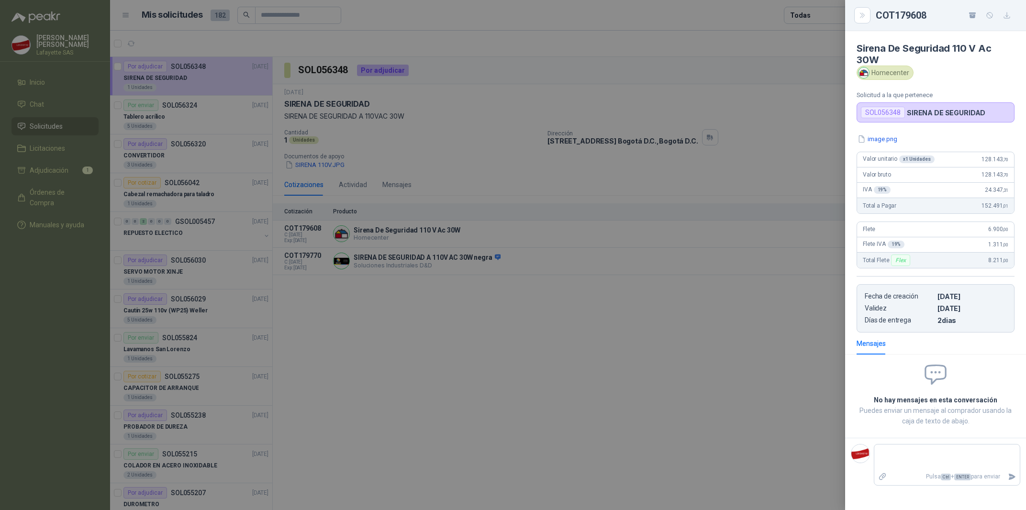
click at [65, 114] on div at bounding box center [513, 255] width 1026 height 510
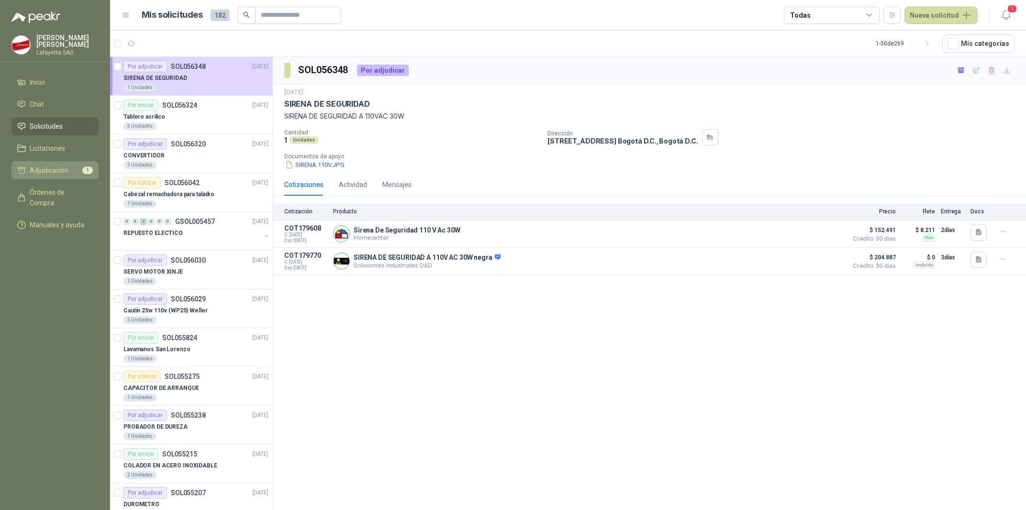
click at [60, 166] on span "Adjudicación" at bounding box center [49, 170] width 39 height 11
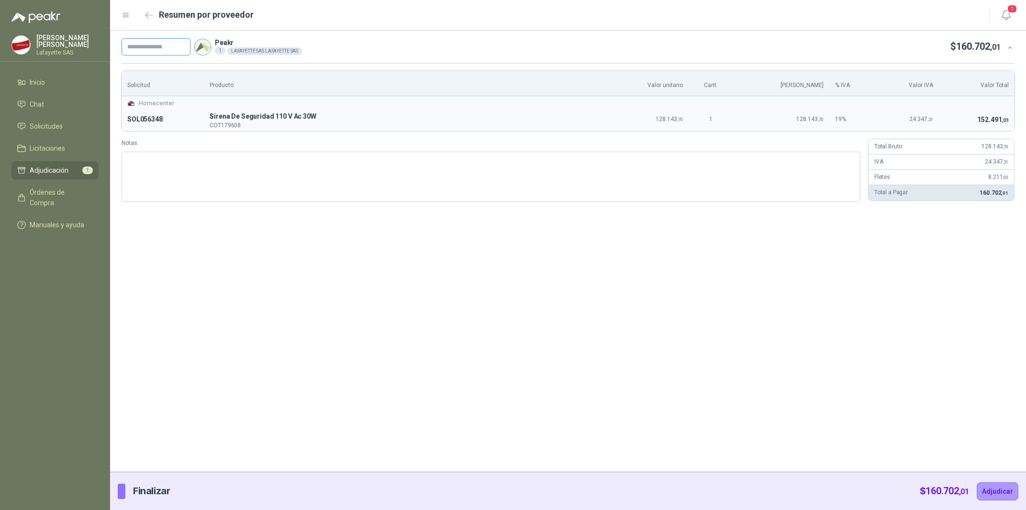
click at [190, 42] on input "text" at bounding box center [156, 46] width 69 height 17
click at [250, 261] on div "** Peakr 1 LAFAYETTE SAS LAFAYETTE SAS $ 160.702 ,01 Solicitud Producto Valor u…" at bounding box center [568, 251] width 916 height 441
click at [170, 45] on input "**" at bounding box center [156, 46] width 69 height 17
paste input "*******"
type input "*********"
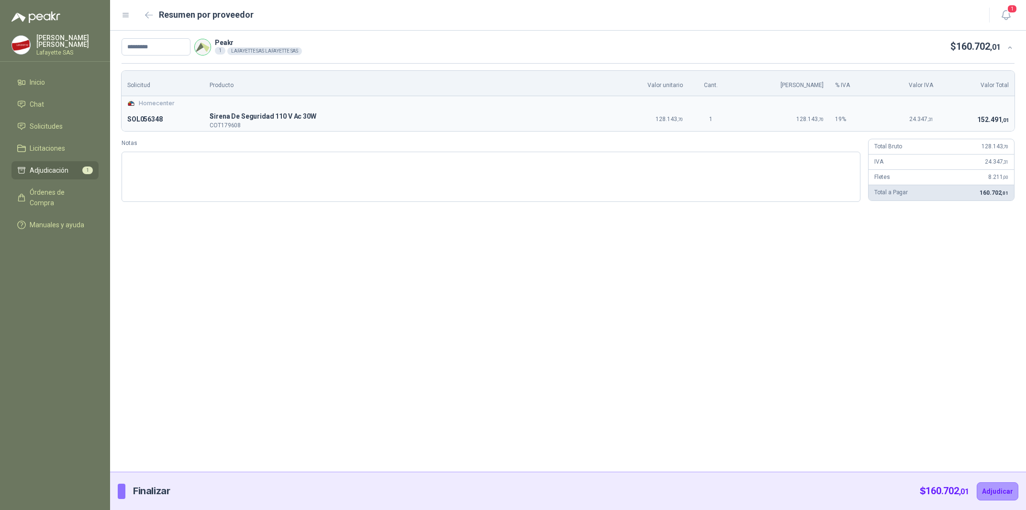
click at [243, 259] on div "********* Peakr 1 LAFAYETTE SAS LAFAYETTE SAS $ 160.702 ,01 Solicitud Producto …" at bounding box center [568, 251] width 916 height 441
click at [998, 489] on button "Adjudicar" at bounding box center [998, 491] width 42 height 18
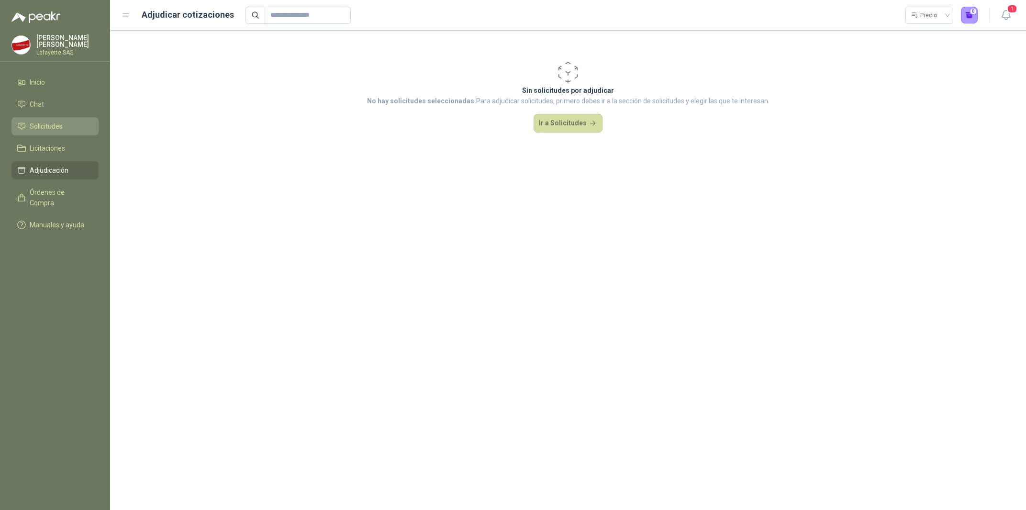
click at [49, 124] on span "Solicitudes" at bounding box center [46, 126] width 33 height 11
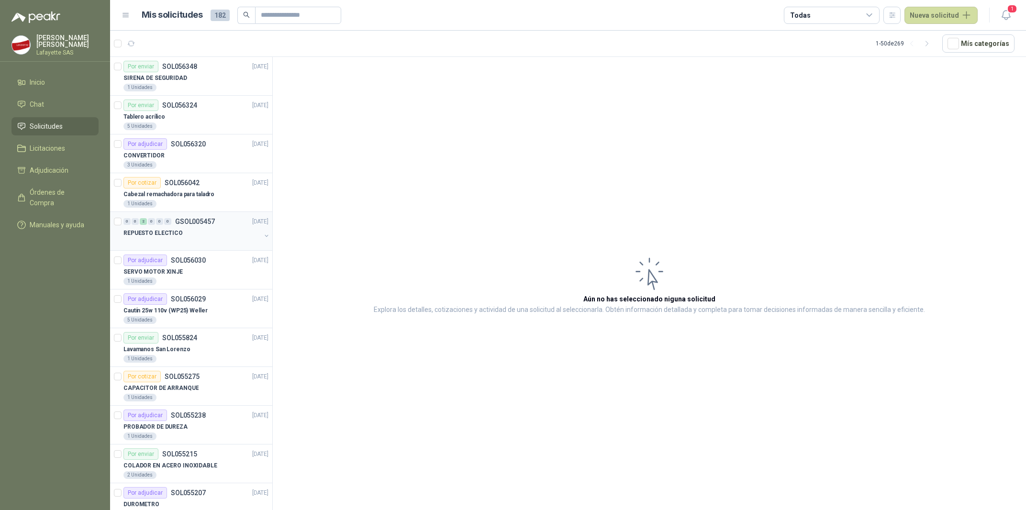
click at [161, 235] on p "REPUESTO ELECTICO" at bounding box center [152, 233] width 59 height 9
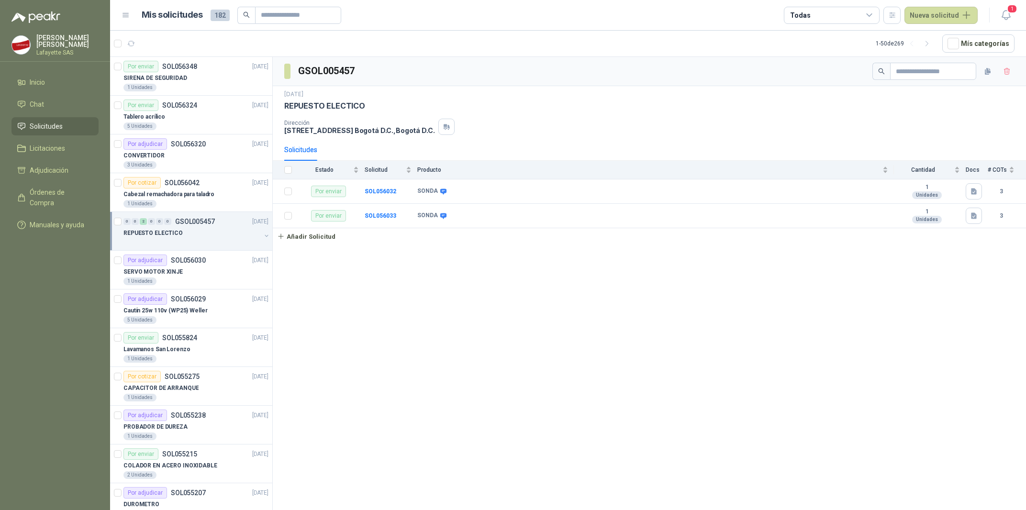
click at [475, 345] on div "GSOL005457 [DATE] REPUESTO ELECTICO Dirección [STREET_ADDRESS] , [GEOGRAPHIC_DA…" at bounding box center [649, 285] width 753 height 457
